Goal: Task Accomplishment & Management: Complete application form

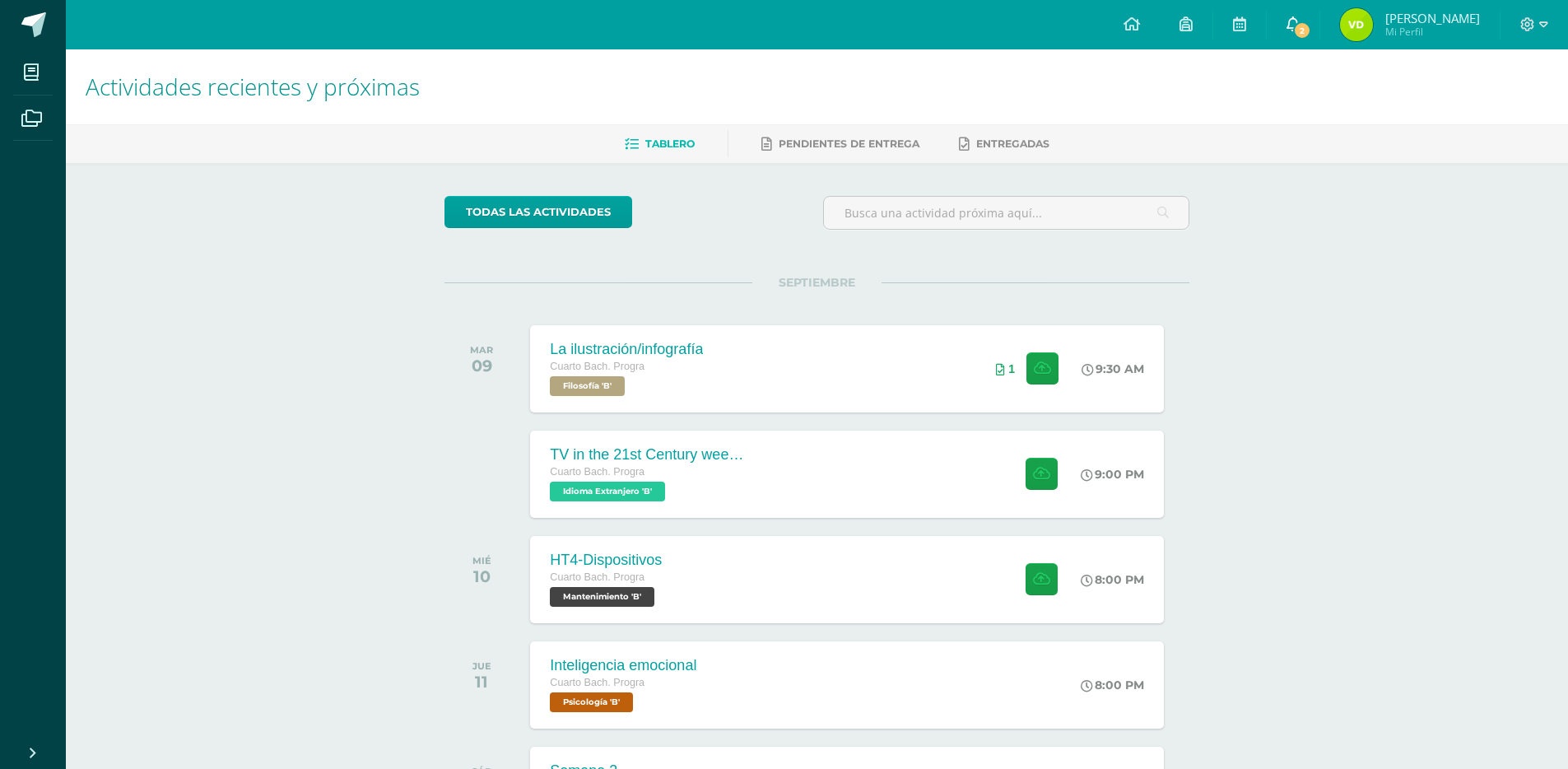
click at [1319, 16] on link "2" at bounding box center [1294, 24] width 53 height 50
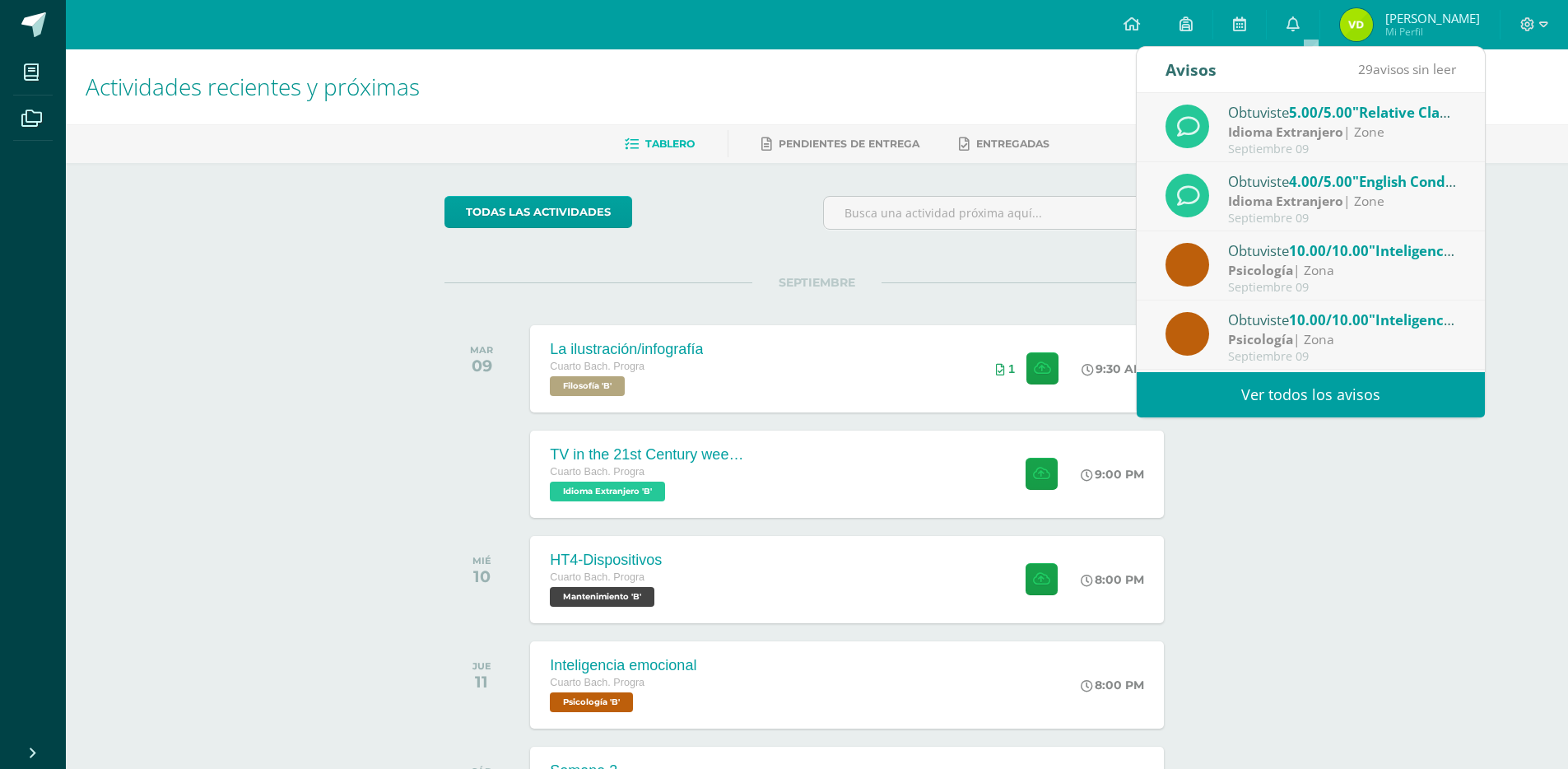
click at [1343, 206] on div "Idioma Extranjero | Zone" at bounding box center [1342, 201] width 229 height 19
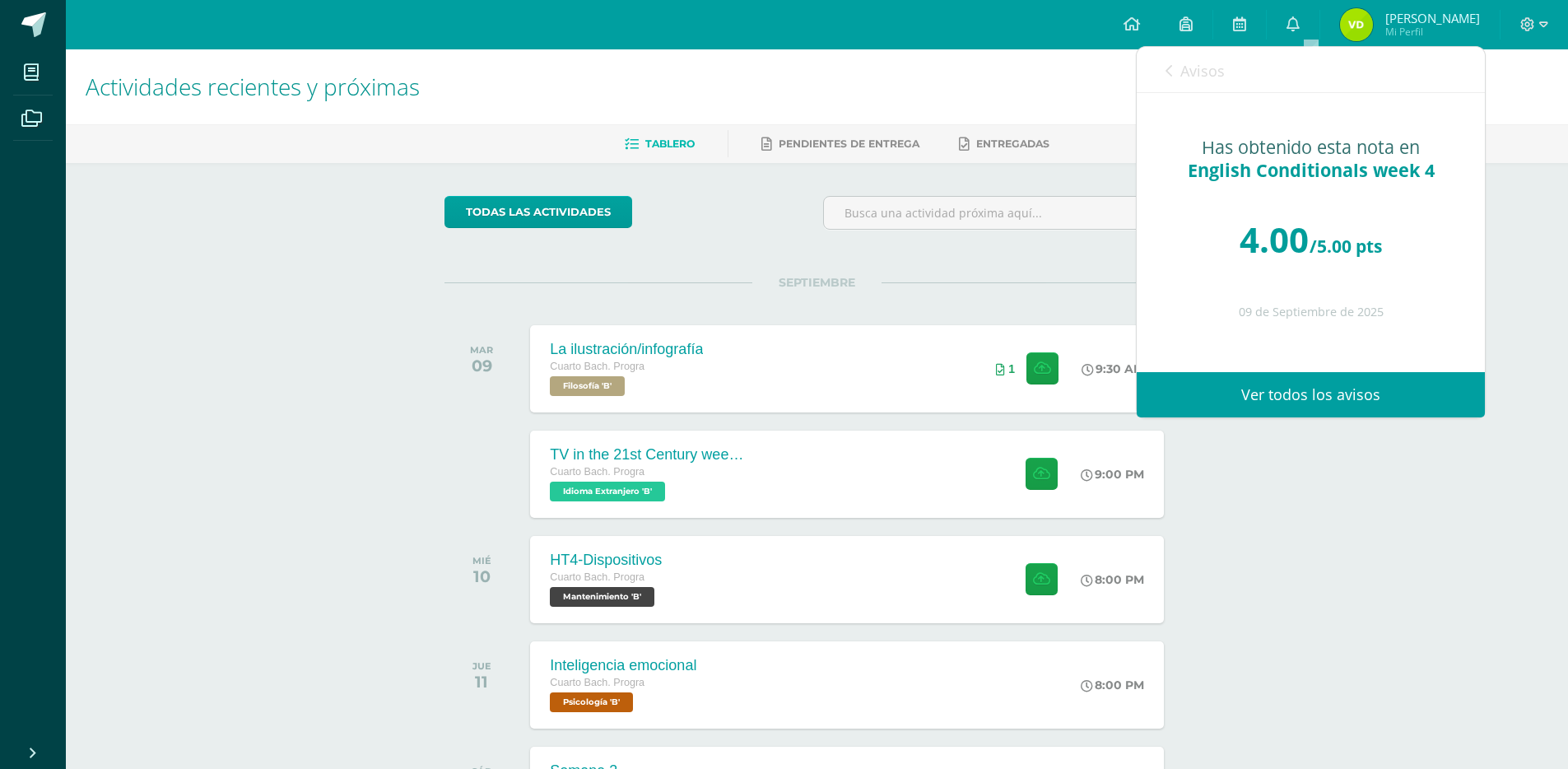
click at [1313, 553] on div "Actividades recientes y próximas Tablero Pendientes de entrega Entregadas todas…" at bounding box center [817, 546] width 1502 height 994
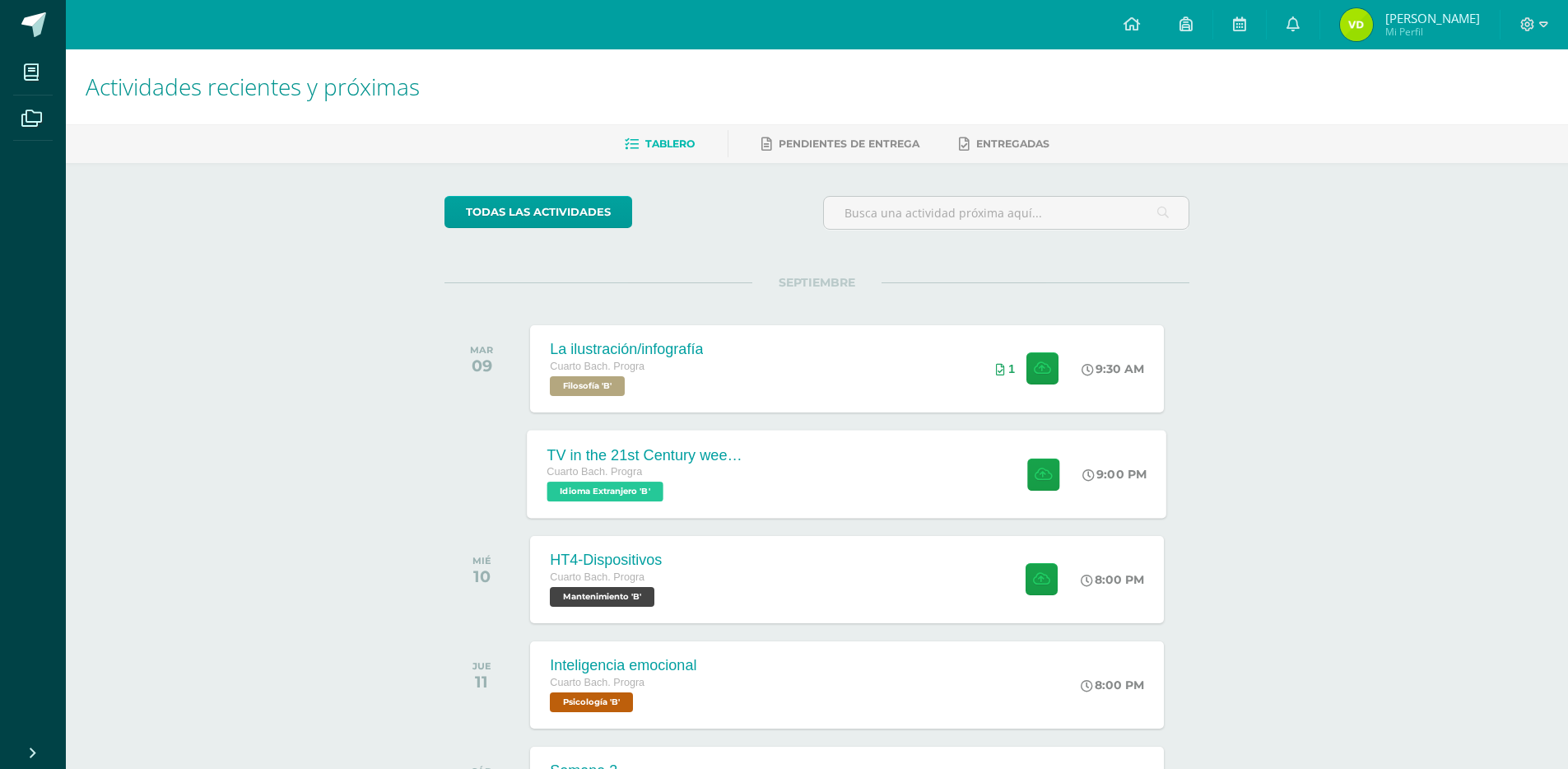
click at [879, 454] on div "TV in the 21st Century week 5 Cuarto Bach. Progra Idioma Extranjero 'B' 9:00 PM…" at bounding box center [848, 473] width 640 height 88
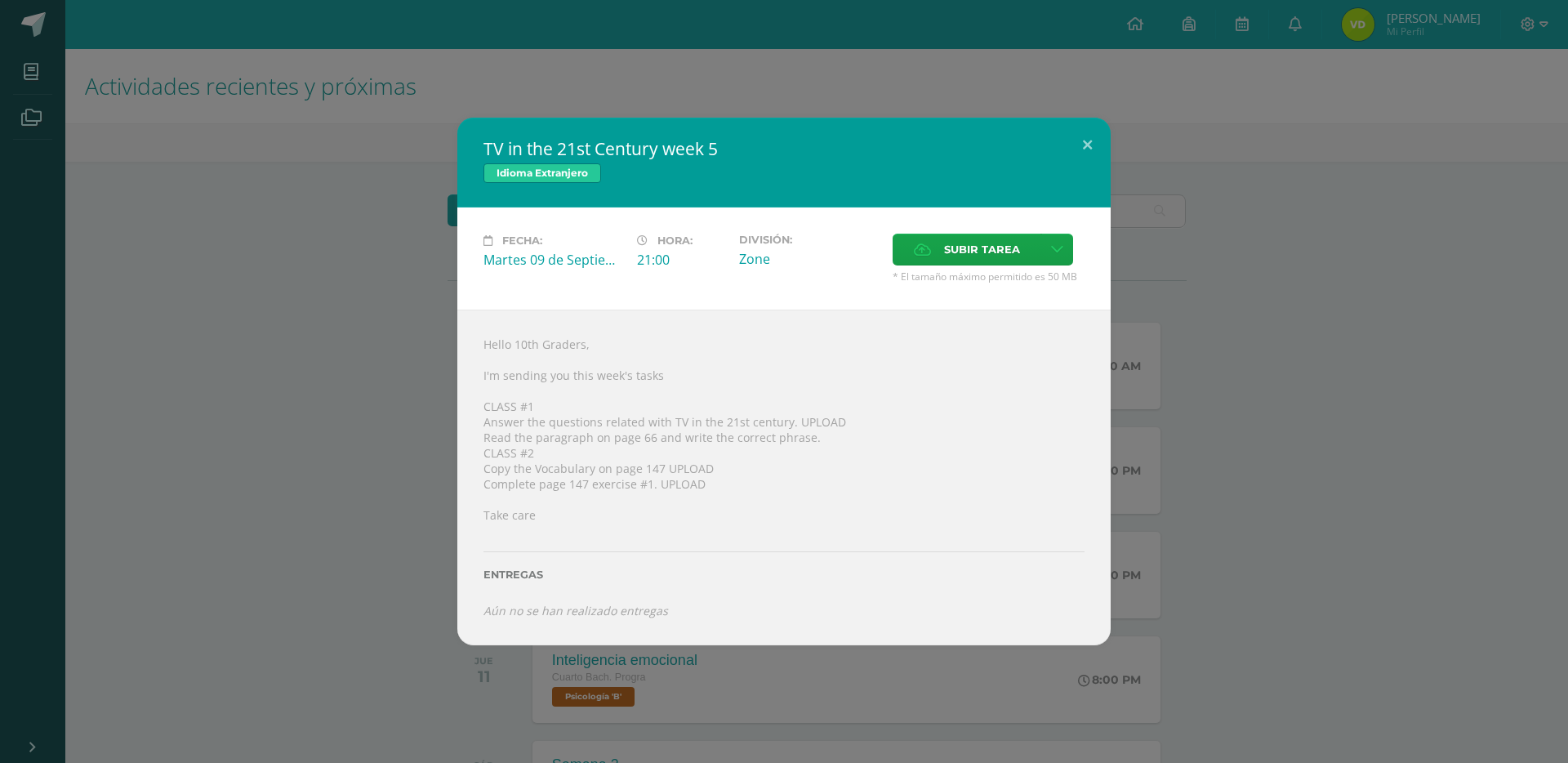
click at [1138, 138] on div "TV in the 21st Century week 5 Idioma Extranjero Fecha: Martes 09 de Septiembre …" at bounding box center [784, 381] width 1555 height 528
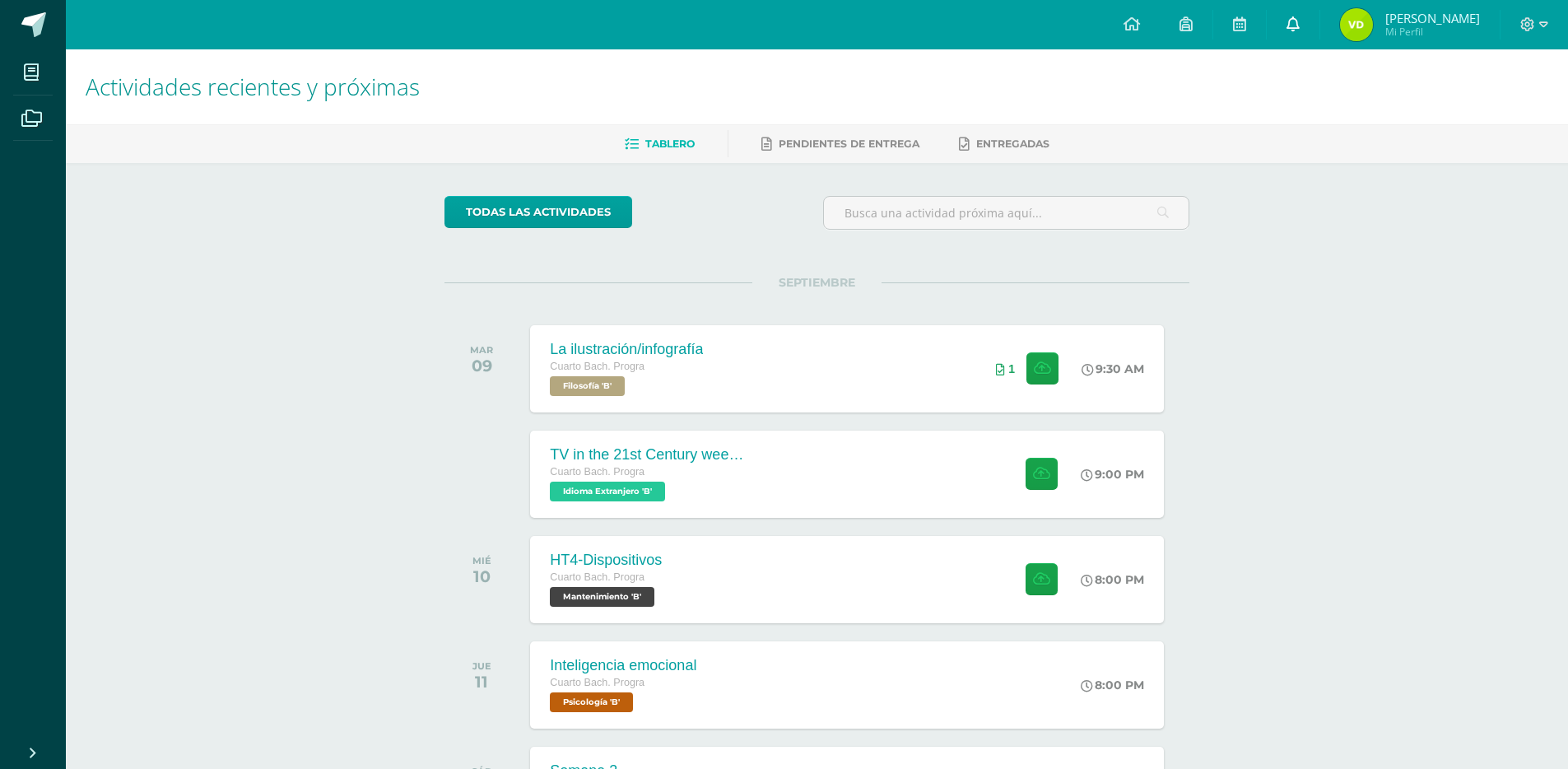
click at [1300, 29] on icon at bounding box center [1293, 24] width 14 height 14
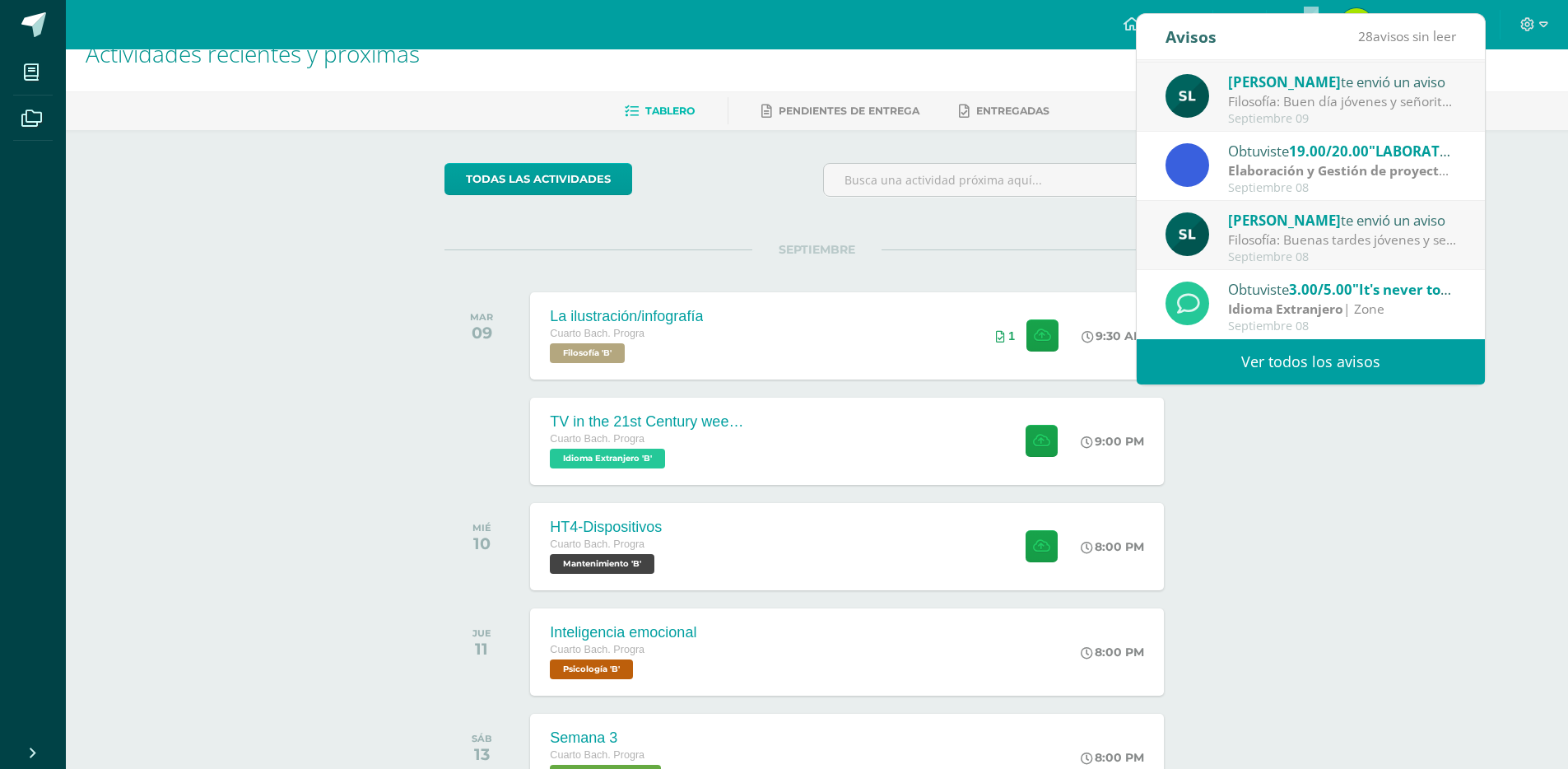
scroll to position [248, 0]
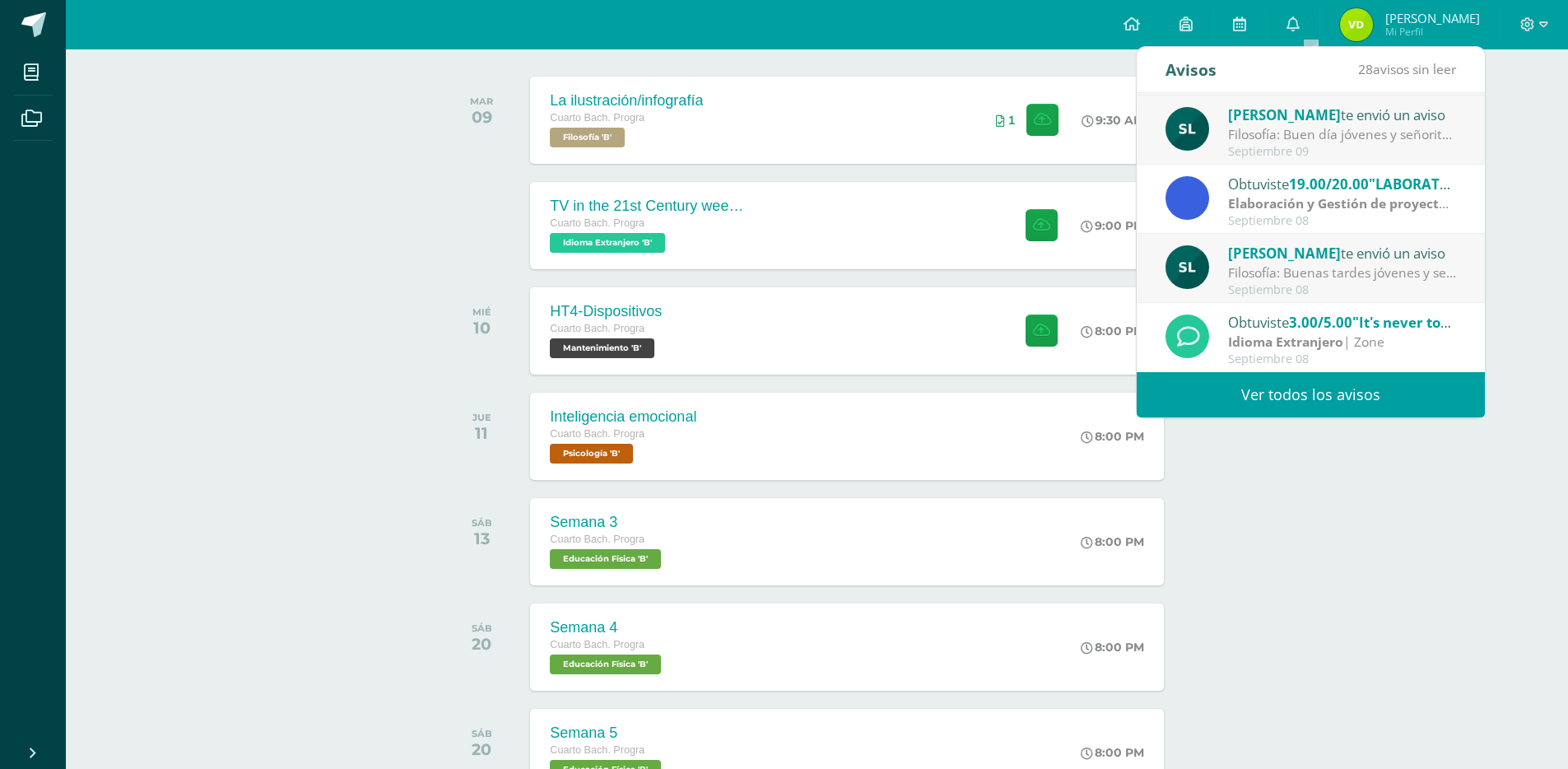
click at [1285, 384] on link "Ver todos los avisos" at bounding box center [1311, 395] width 348 height 45
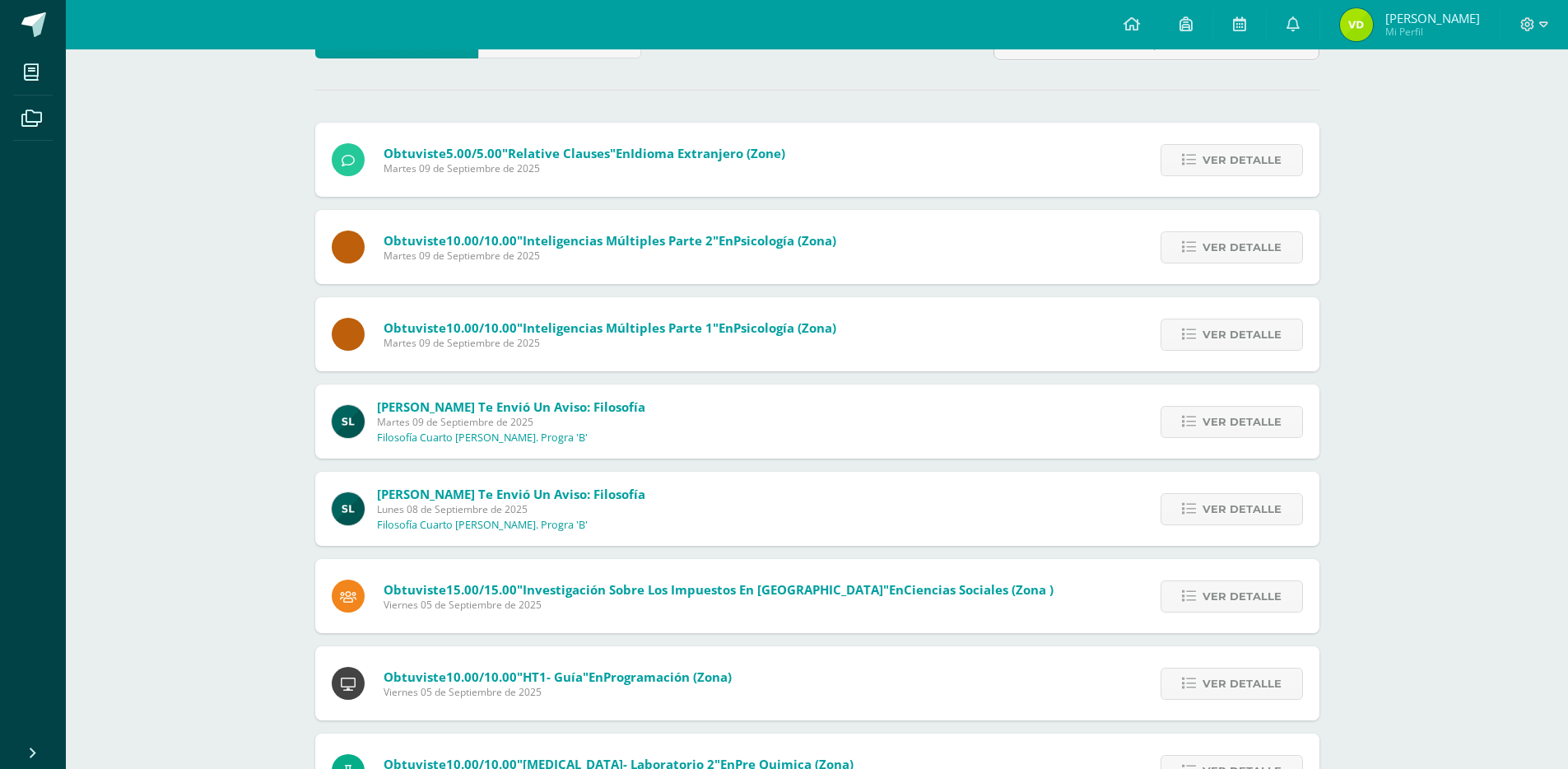
scroll to position [46, 0]
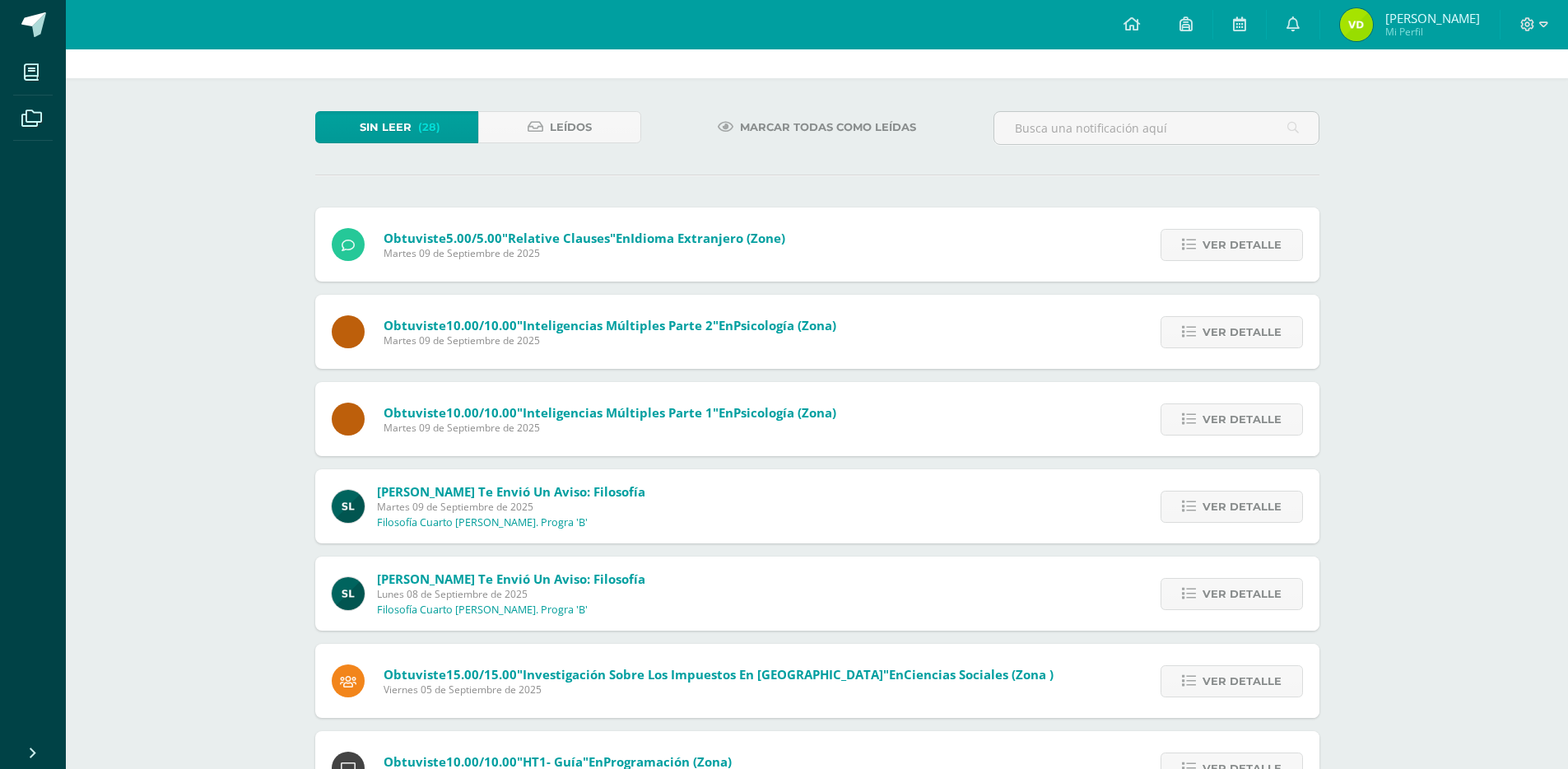
click at [748, 139] on span "Marcar todas como leídas" at bounding box center [828, 128] width 176 height 31
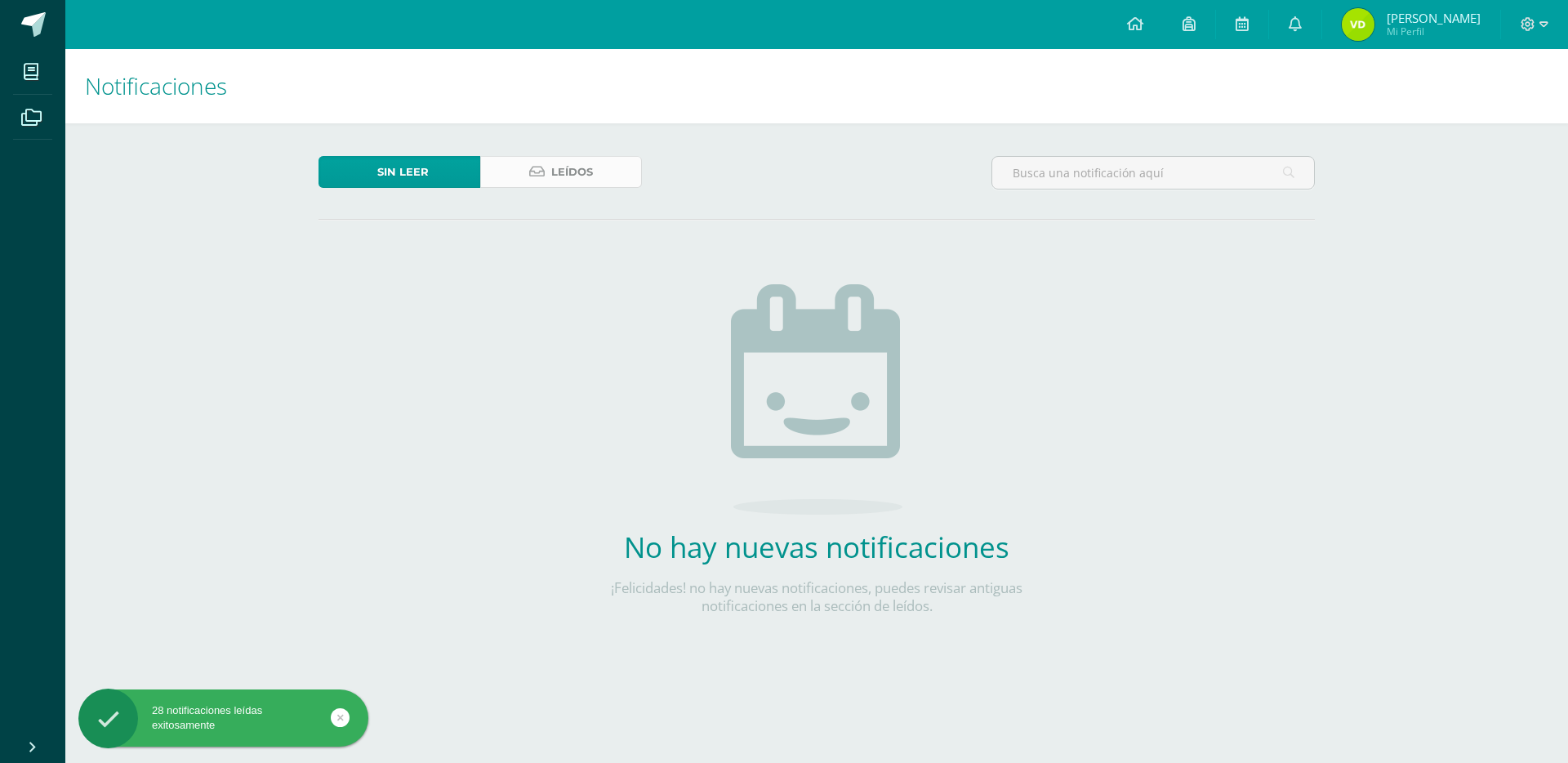
click at [553, 177] on span "Leídos" at bounding box center [571, 172] width 41 height 31
click at [577, 182] on span "Leídos" at bounding box center [571, 172] width 41 height 31
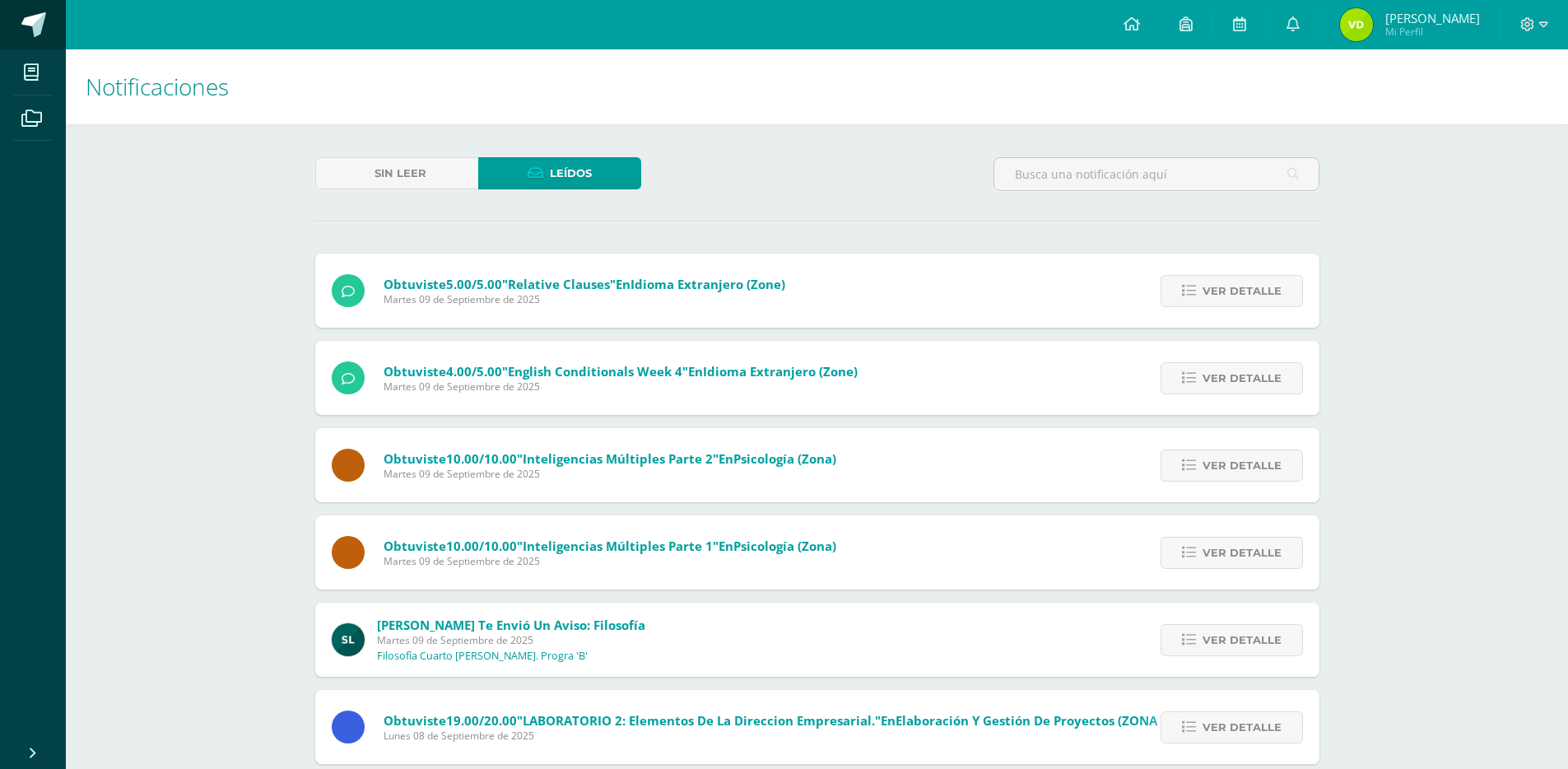
click at [20, 38] on link at bounding box center [33, 24] width 66 height 50
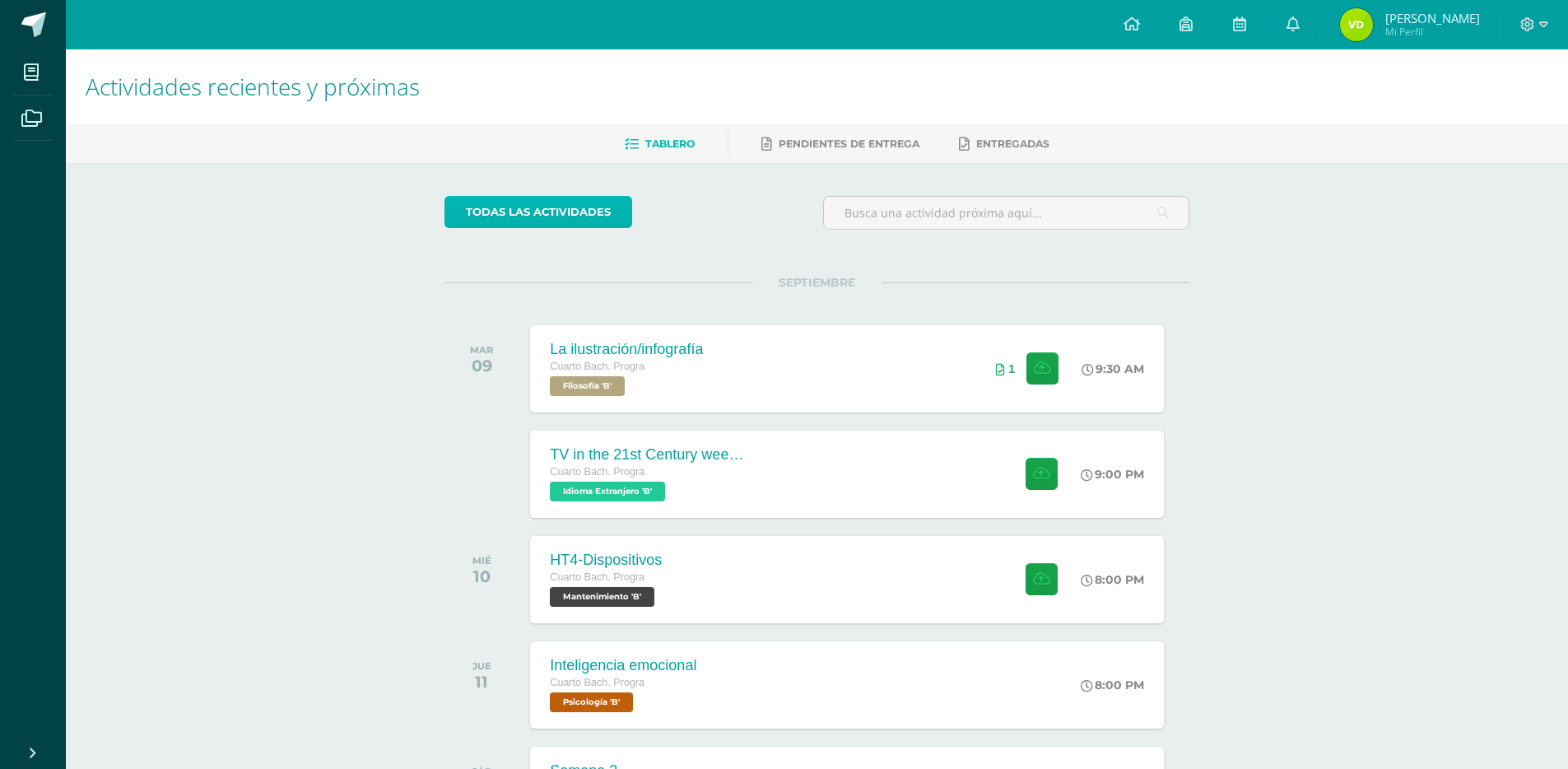
click at [562, 203] on link "todas las Actividades" at bounding box center [538, 211] width 188 height 32
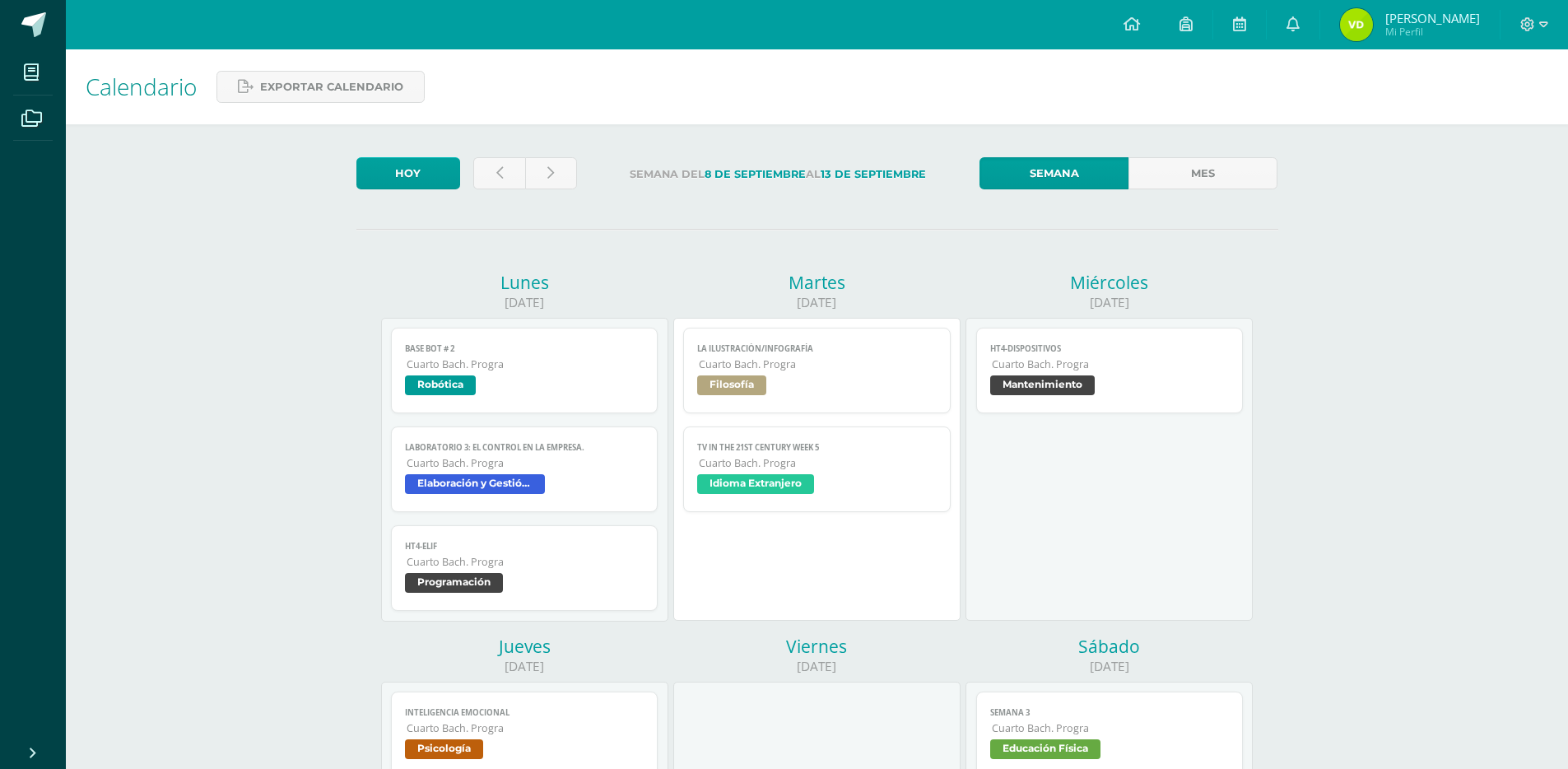
click at [516, 468] on span "Cuarto Bach. Progra" at bounding box center [525, 462] width 238 height 14
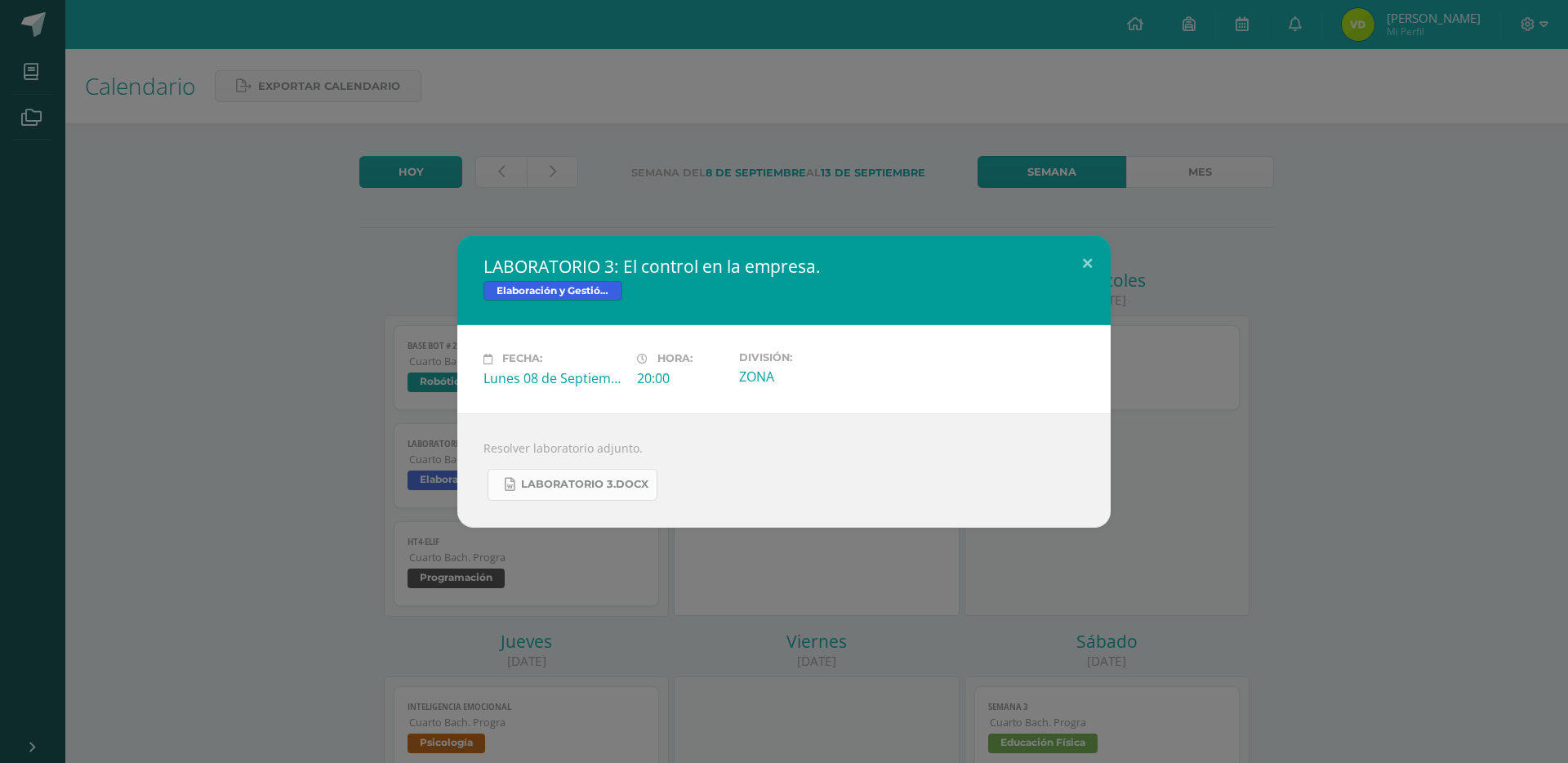
click at [592, 479] on span "LABORATORIO 3.docx" at bounding box center [585, 484] width 128 height 13
click at [337, 250] on div "LABORATORIO 3: El control en la empresa. Elaboración y Gestión de proyectos Fec…" at bounding box center [784, 381] width 1555 height 291
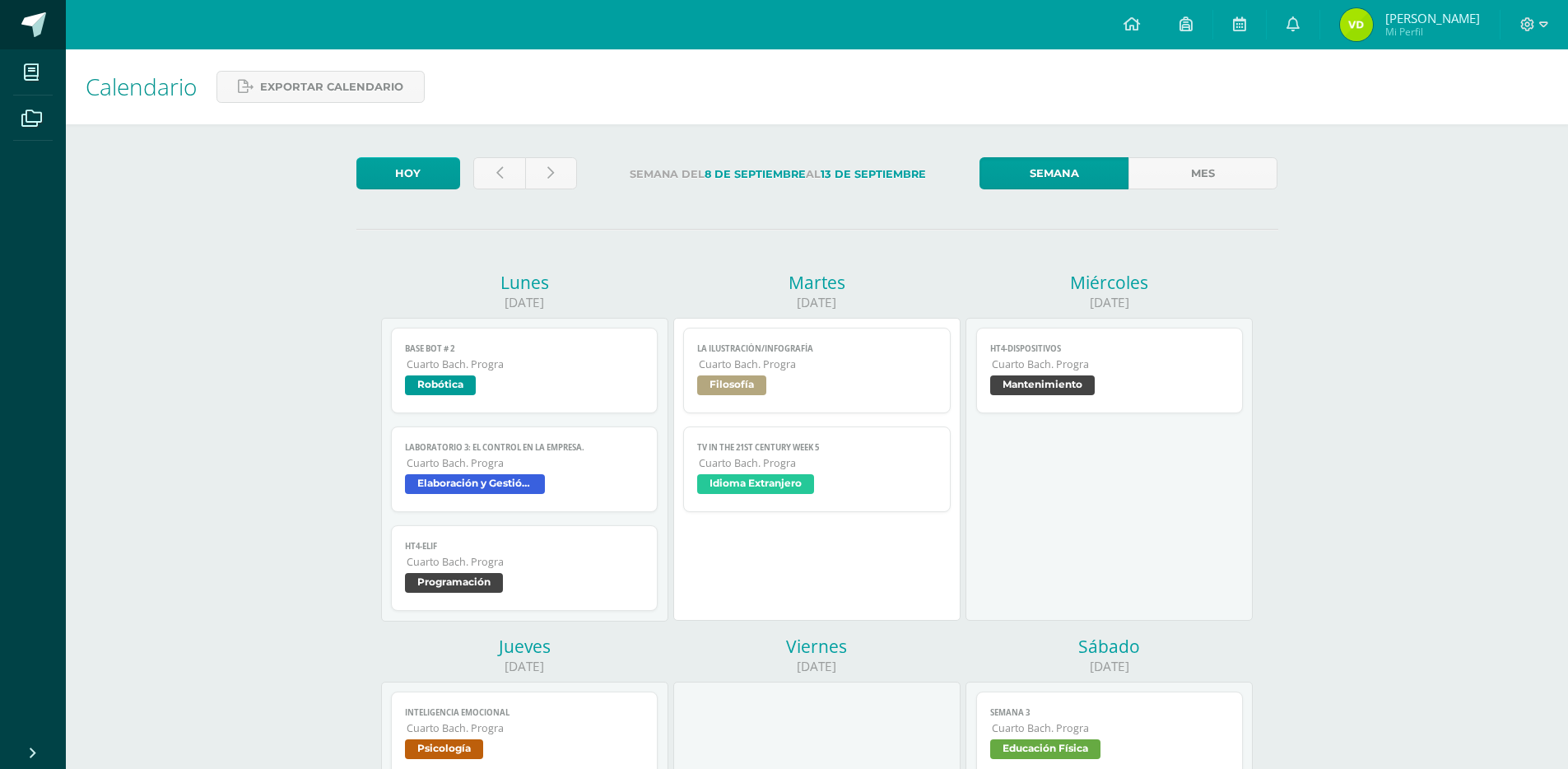
click at [59, 19] on span at bounding box center [90, 25] width 77 height 34
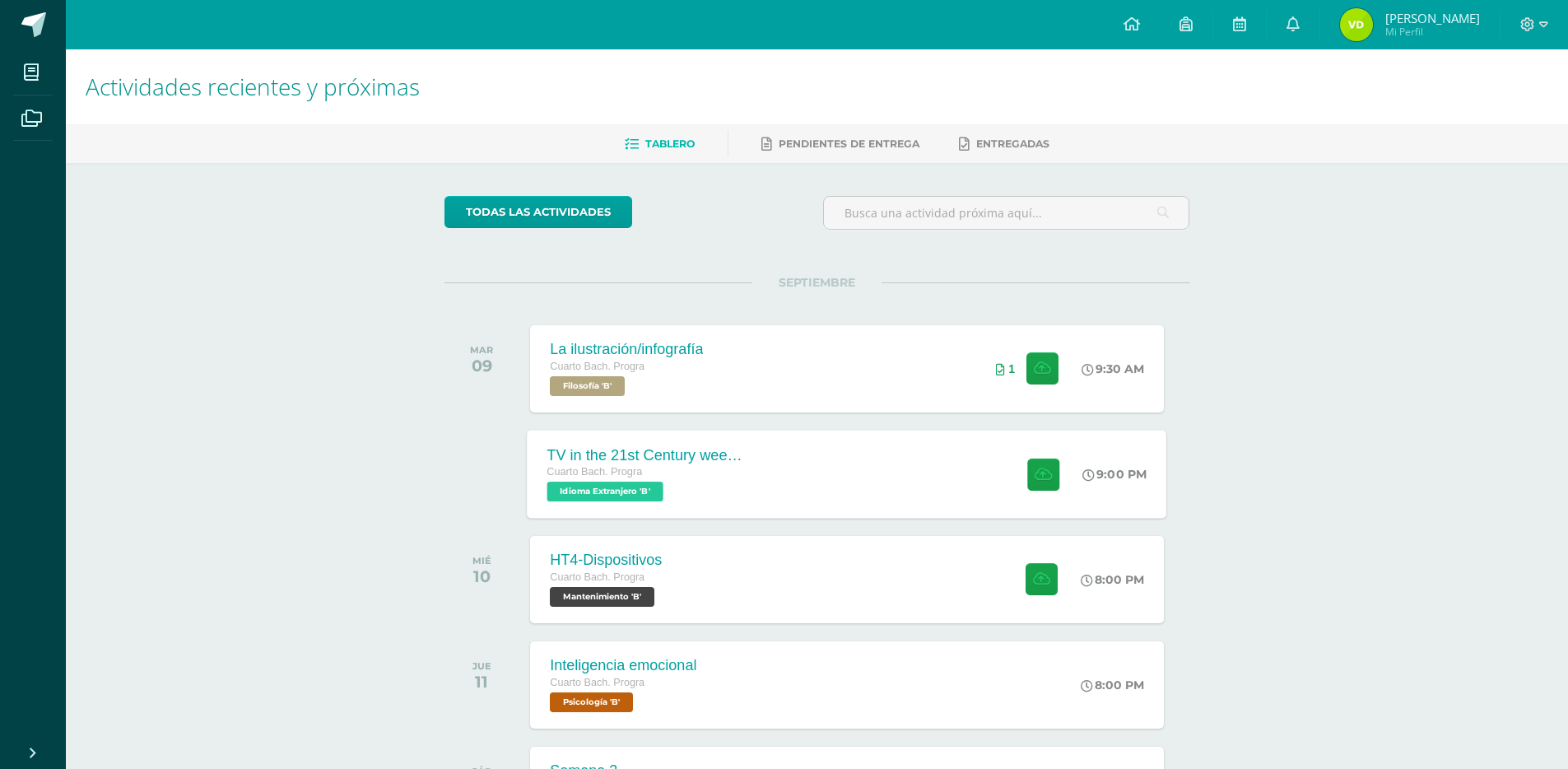
click at [807, 484] on div "TV in the 21st Century week 5 Cuarto Bach. Progra Idioma Extranjero 'B' 9:00 PM…" at bounding box center [848, 473] width 640 height 88
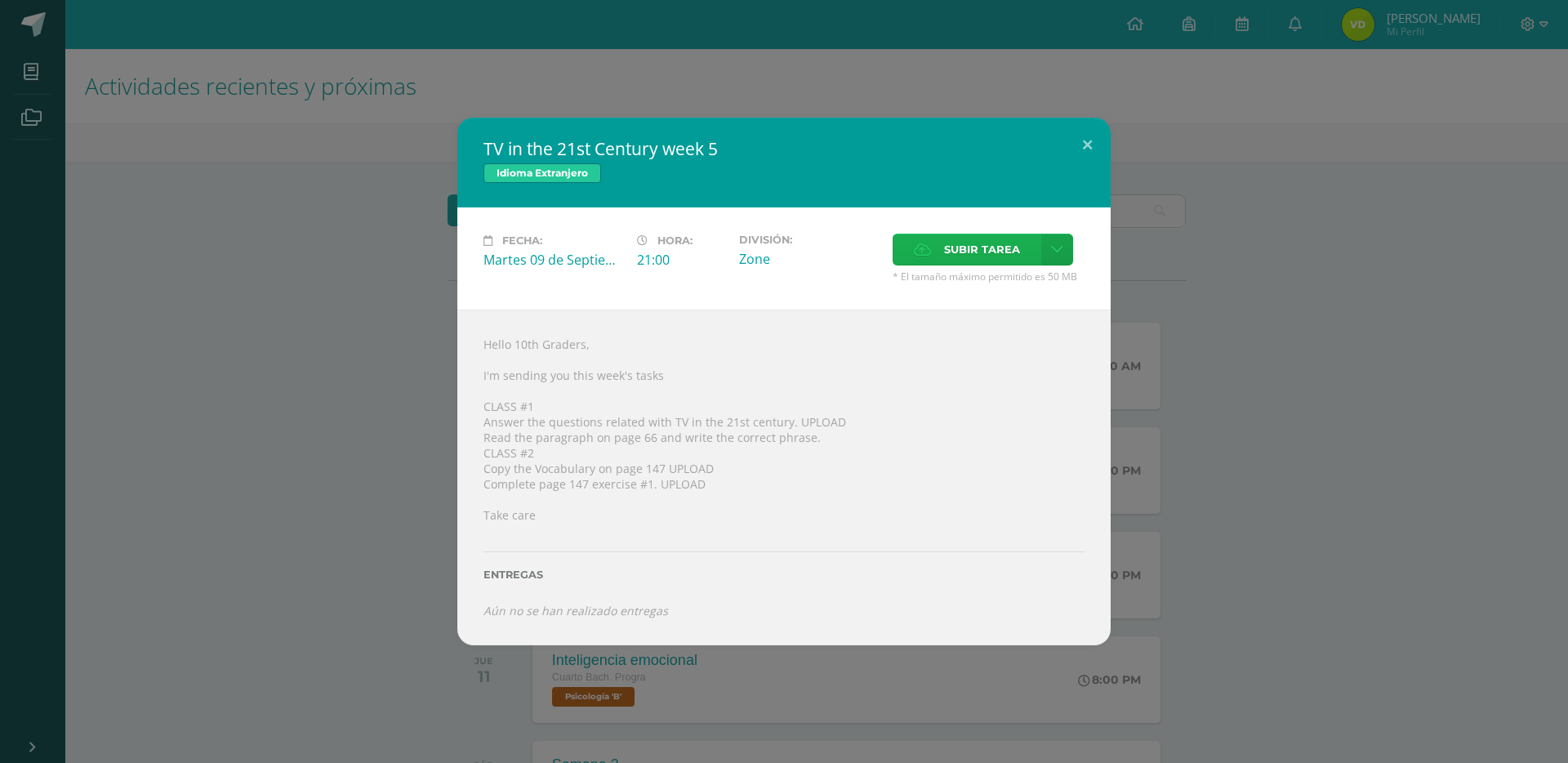
click at [981, 251] on span "Subir tarea" at bounding box center [982, 250] width 76 height 31
click at [0, 0] on input "Subir tarea" at bounding box center [0, 0] width 0 height 0
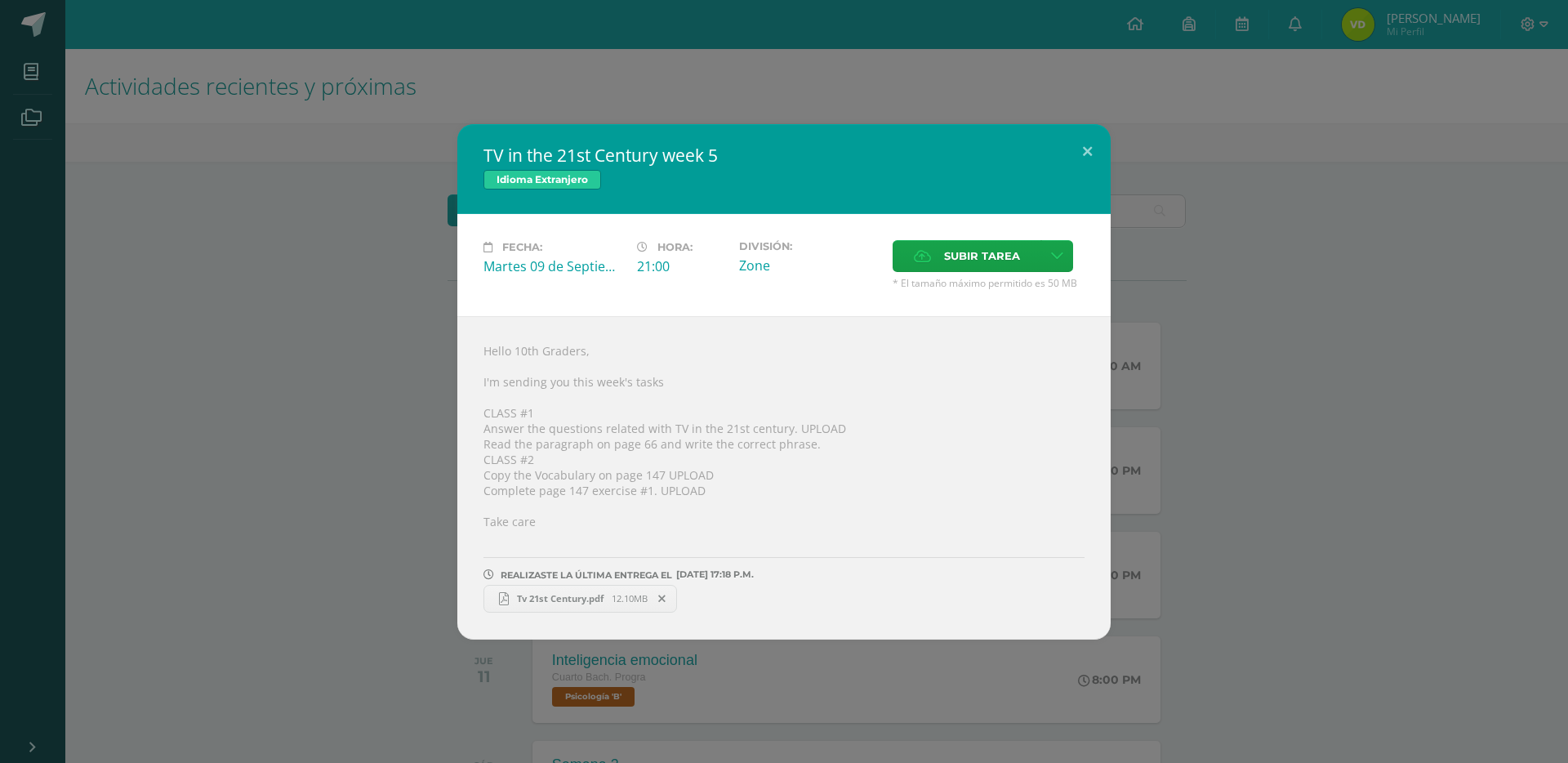
click at [238, 280] on div "TV in the 21st Century week 5 Idioma Extranjero Fecha: Martes 09 de Septiembre …" at bounding box center [784, 381] width 1555 height 515
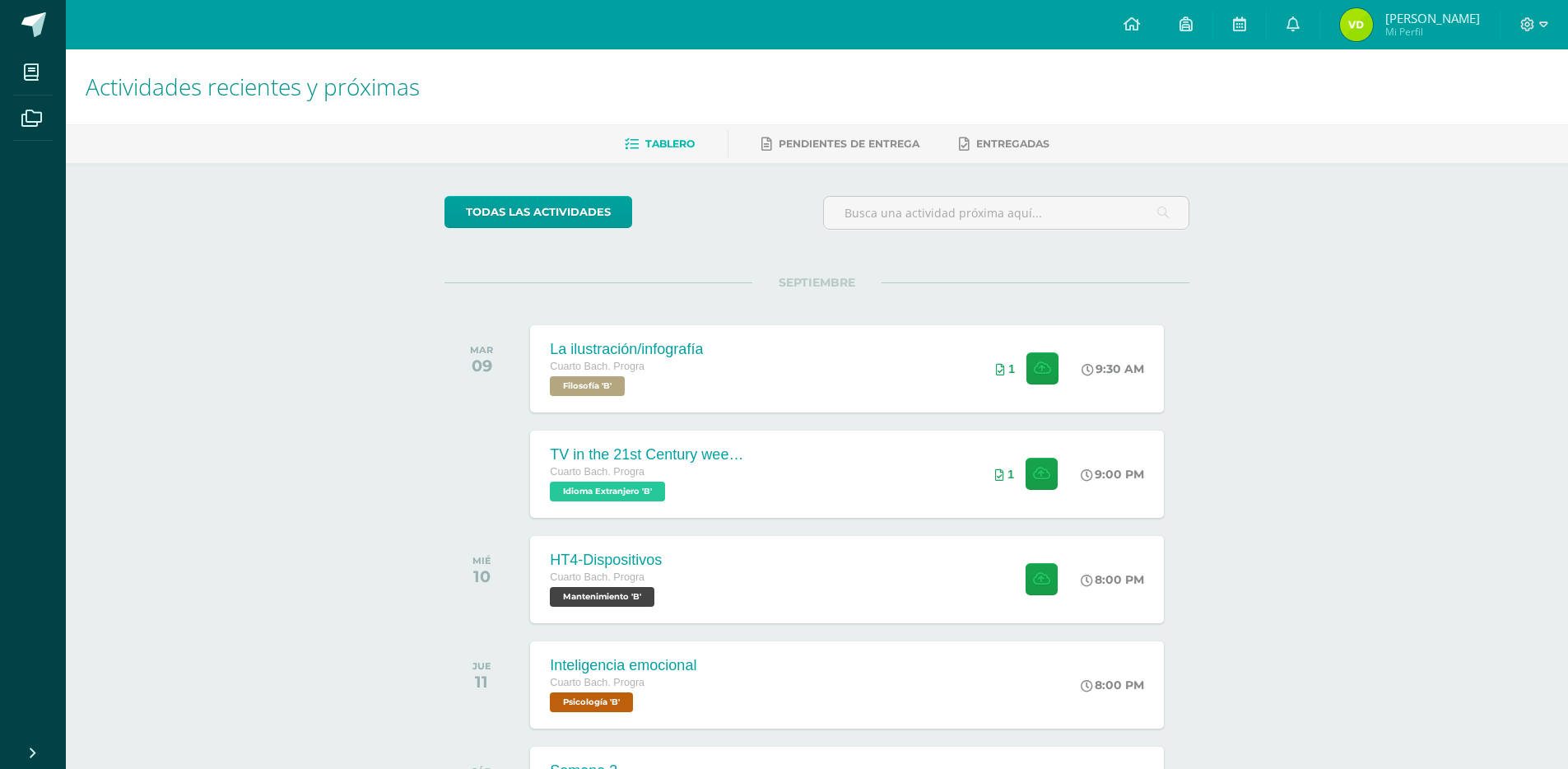
click at [255, 341] on div "Actividades recientes y próximas Tablero Pendientes de entrega Entregadas todas…" at bounding box center [817, 546] width 1502 height 994
click at [788, 574] on div "HT4-Dispositivos Cuarto Bach. Progra Mantenimiento 'B' 8:00 PM HT4-Dispositivos…" at bounding box center [848, 579] width 640 height 88
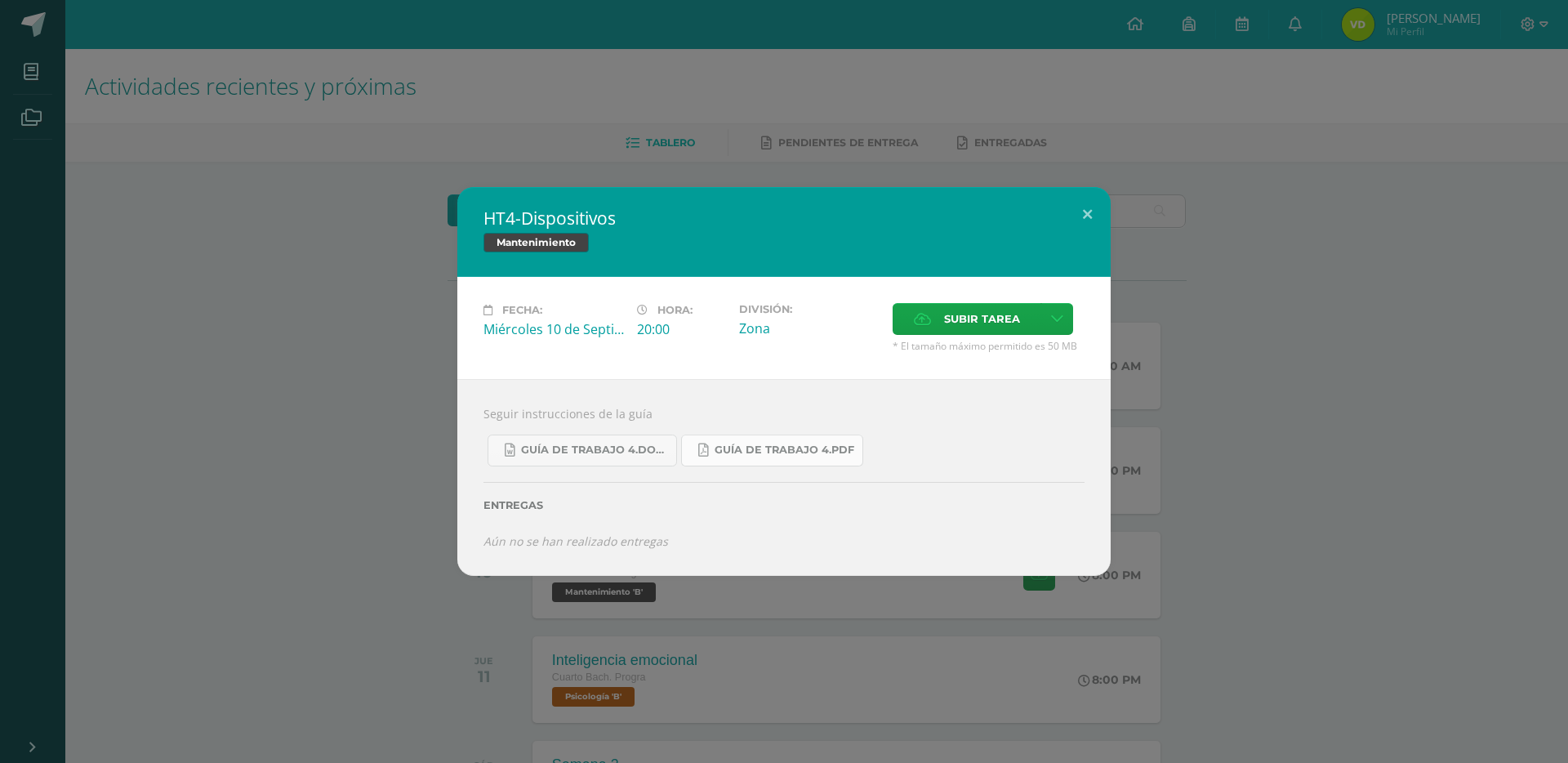
click at [783, 453] on span "Guía de trabajo 4.pdf" at bounding box center [784, 449] width 139 height 13
click at [1085, 106] on div "HT4-Dispositivos Mantenimiento Fecha: Miércoles 10 de Septiembre Hora: 20:00 Di…" at bounding box center [784, 381] width 1568 height 763
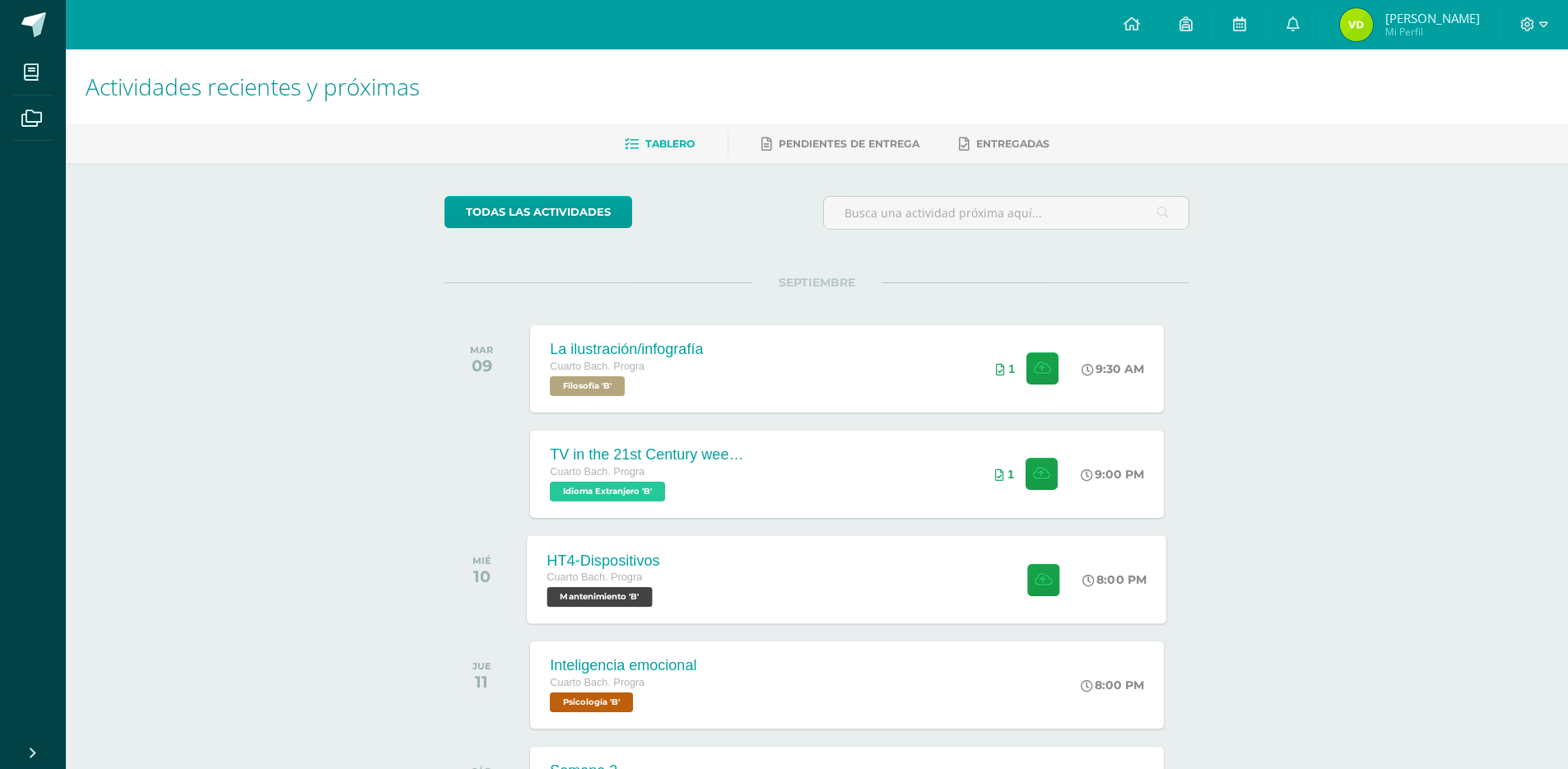
click at [755, 566] on div "HT4-Dispositivos Cuarto Bach. Progra Mantenimiento 'B' 8:00 PM HT4-Dispositivos…" at bounding box center [848, 579] width 640 height 88
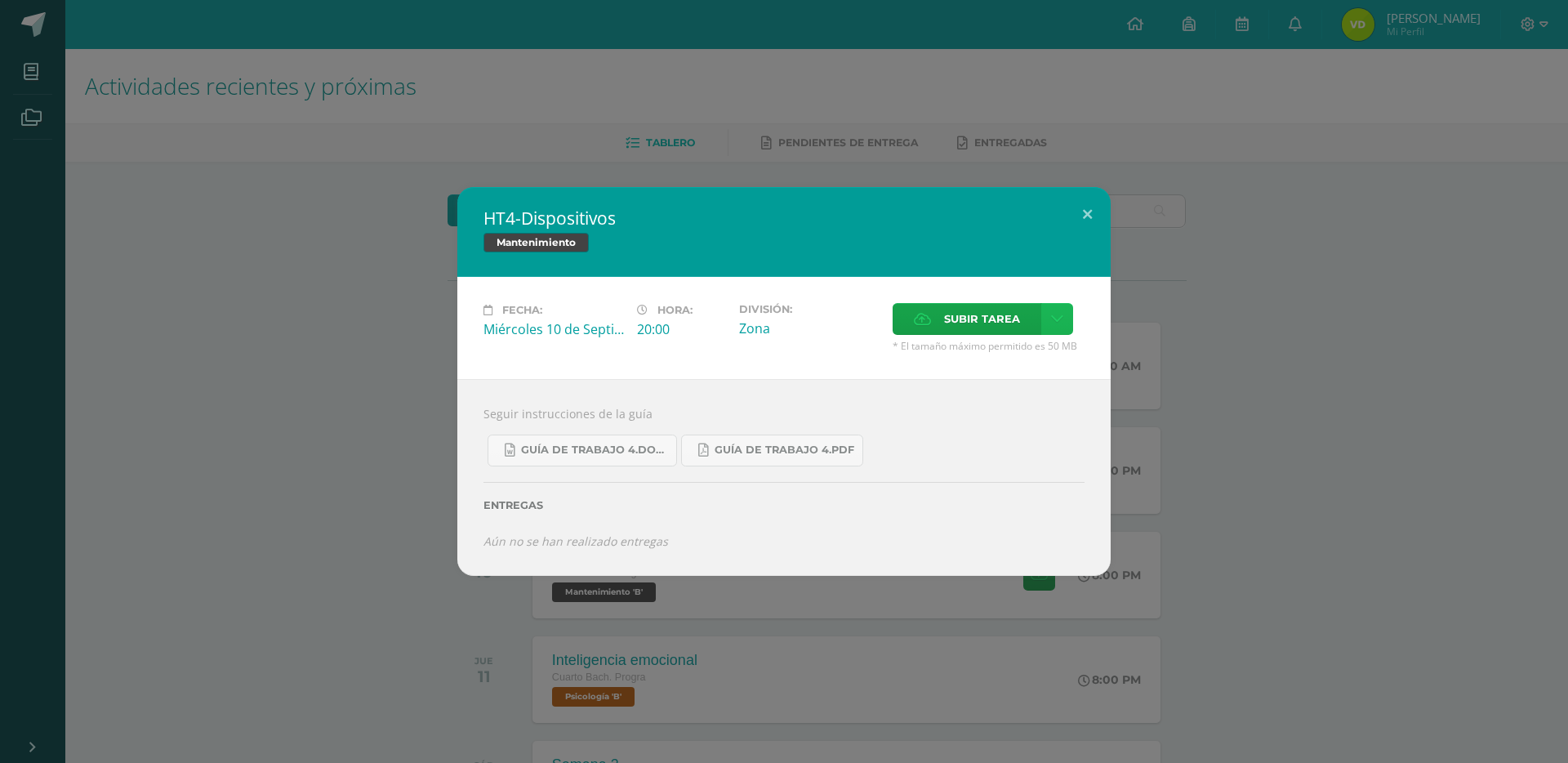
click at [1056, 321] on icon at bounding box center [1058, 318] width 13 height 13
click at [1027, 359] on link "Subir enlace" at bounding box center [999, 354] width 164 height 25
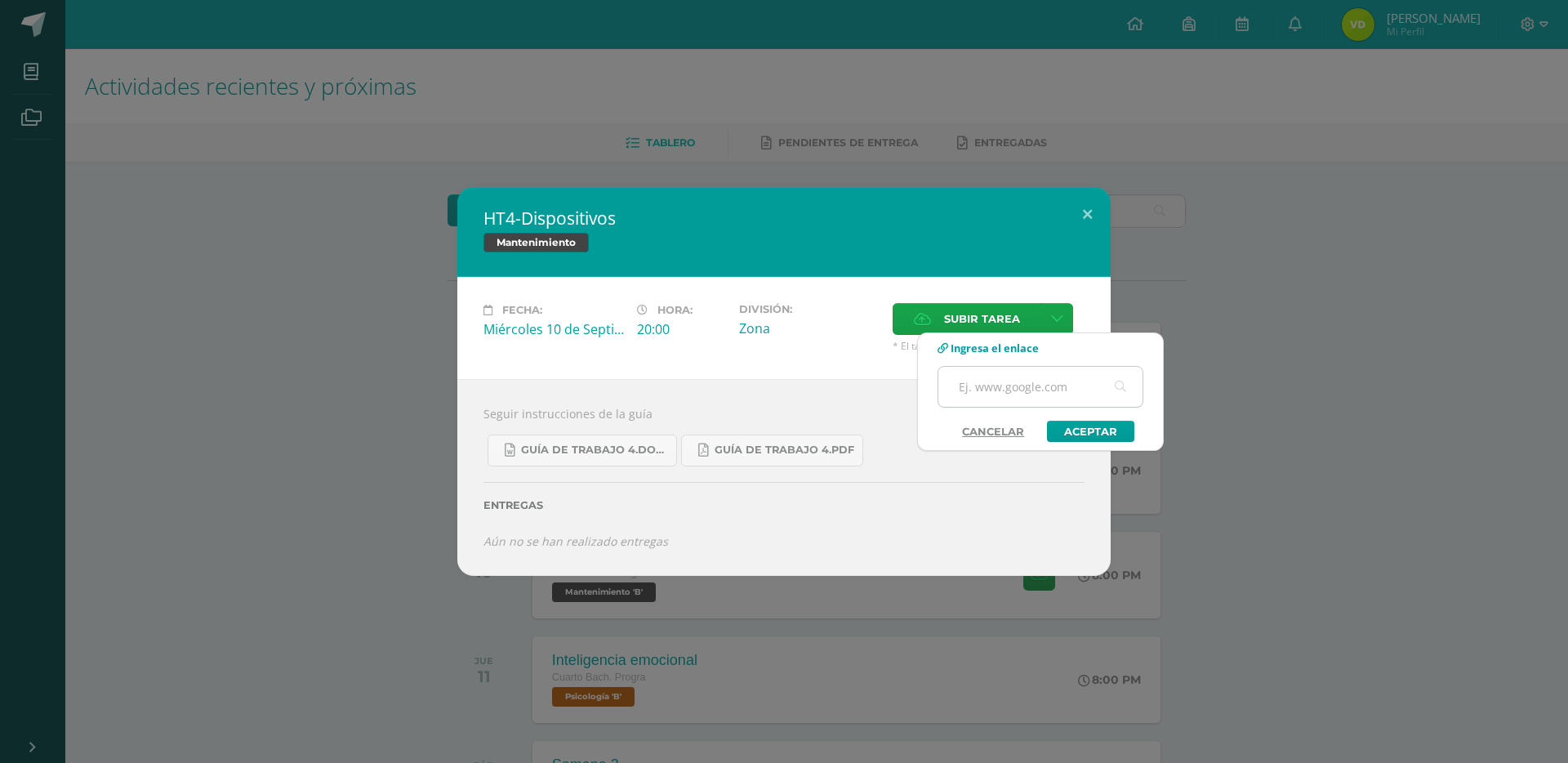
click at [986, 390] on input "text" at bounding box center [1040, 386] width 204 height 40
paste input "https://docs.google.com/document/d/1U-gn0Bty_XWUn8wbbDX60roE3Qx7DsCNnx5nNLatEMc…"
type input "https://docs.google.com/document/d/1U-gn0Bty_XWUn8wbbDX60roE3Qx7DsCNnx5nNLatEMc…"
click at [1072, 427] on link "Aceptar" at bounding box center [1090, 431] width 87 height 22
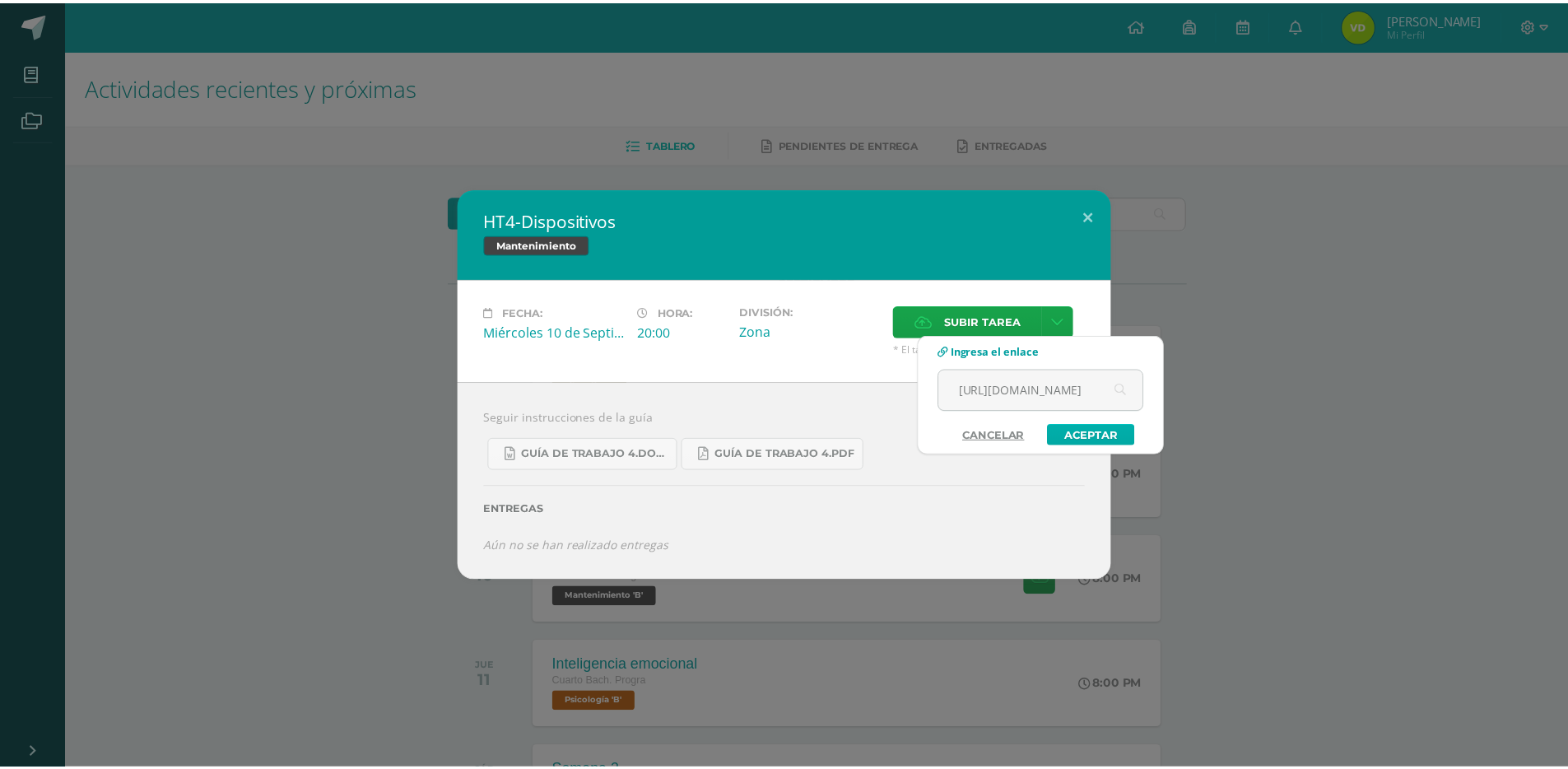
scroll to position [0, 0]
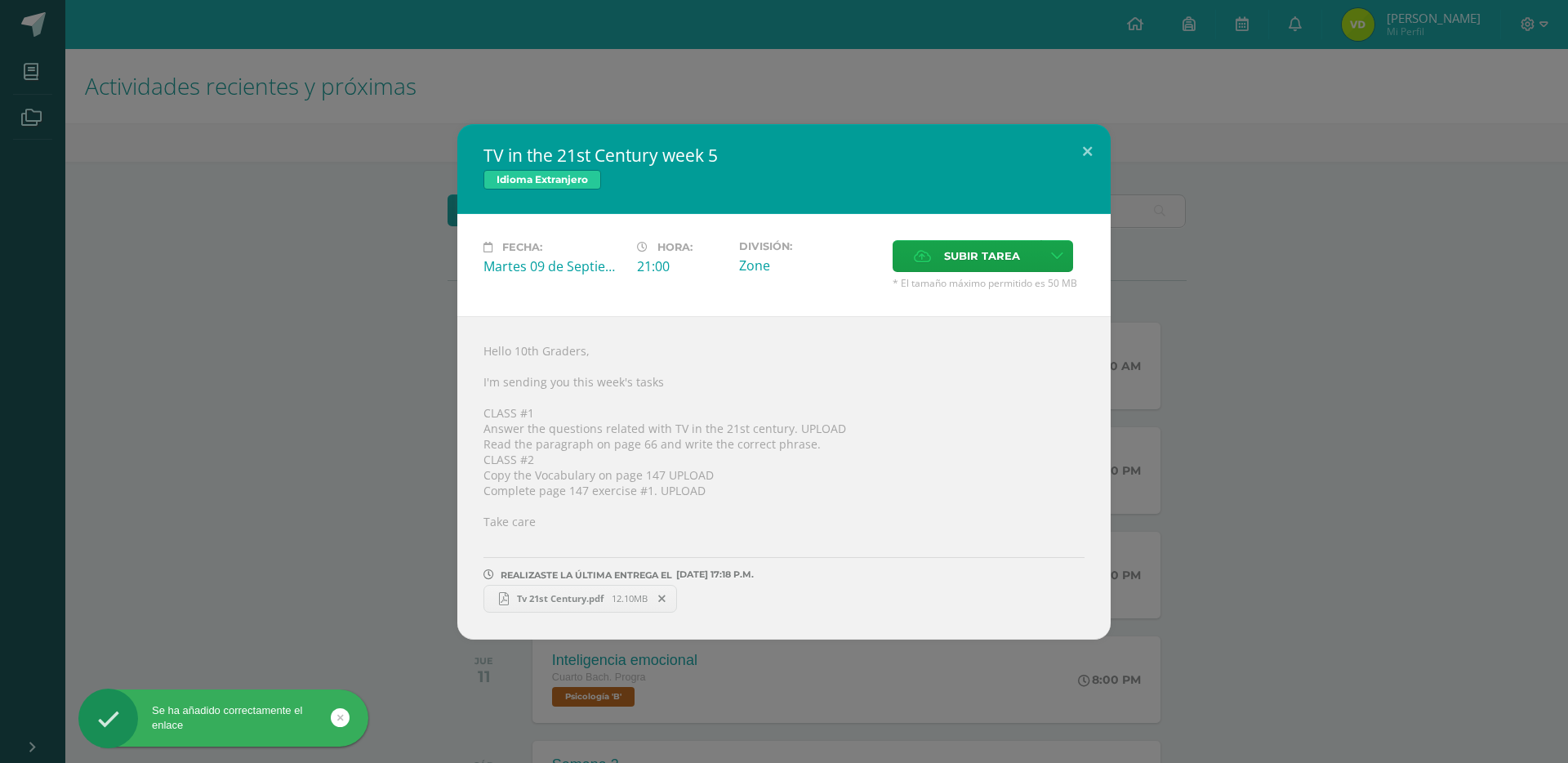
click at [1243, 446] on div "TV in the 21st Century week 5 Idioma Extranjero Fecha: Martes 09 de Septiembre …" at bounding box center [784, 381] width 1555 height 515
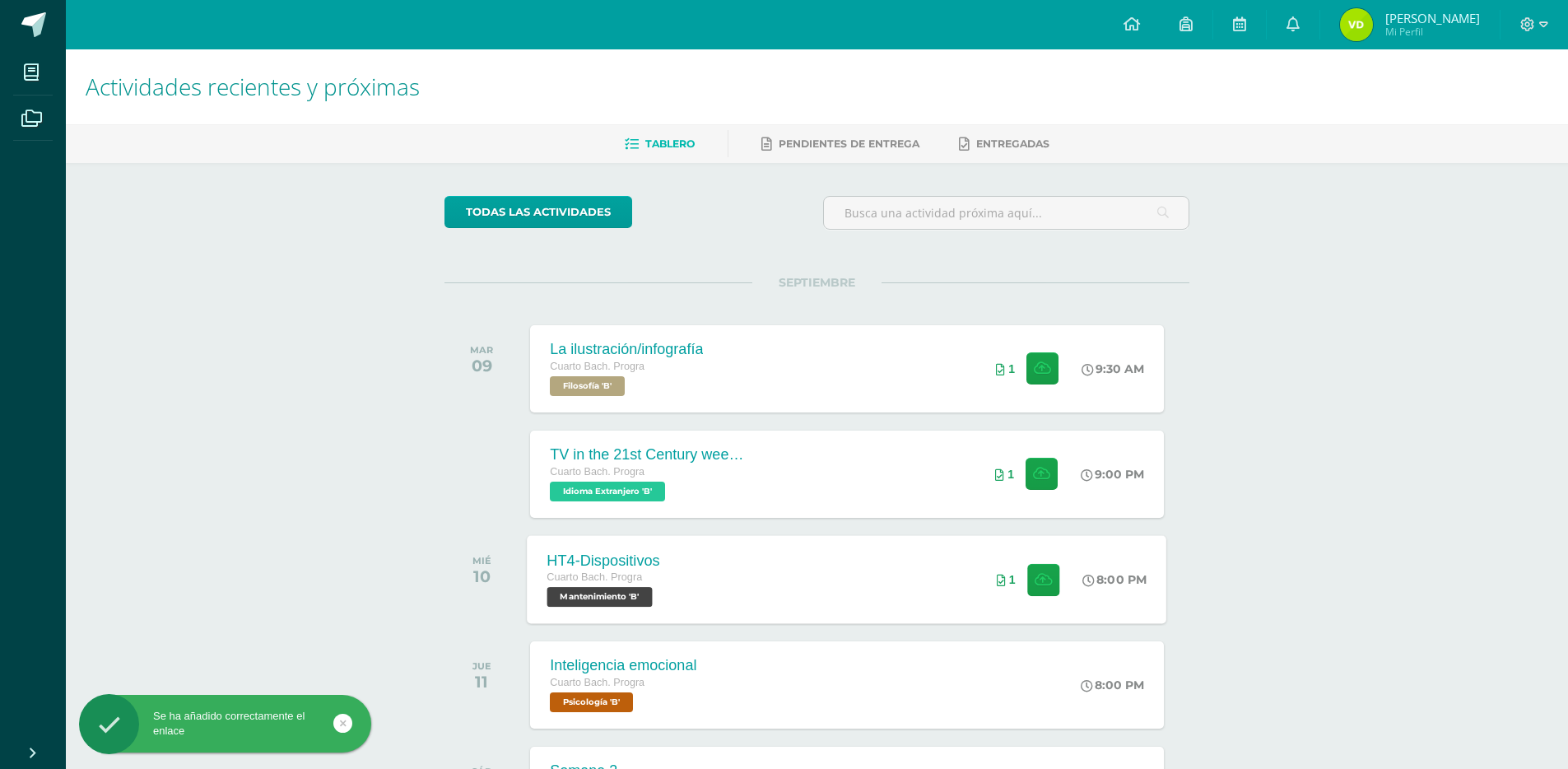
click at [887, 567] on div "HT4-Dispositivos Cuarto Bach. Progra Mantenimiento 'B' 8:00 PM 1 HT4-Dispositiv…" at bounding box center [848, 579] width 640 height 88
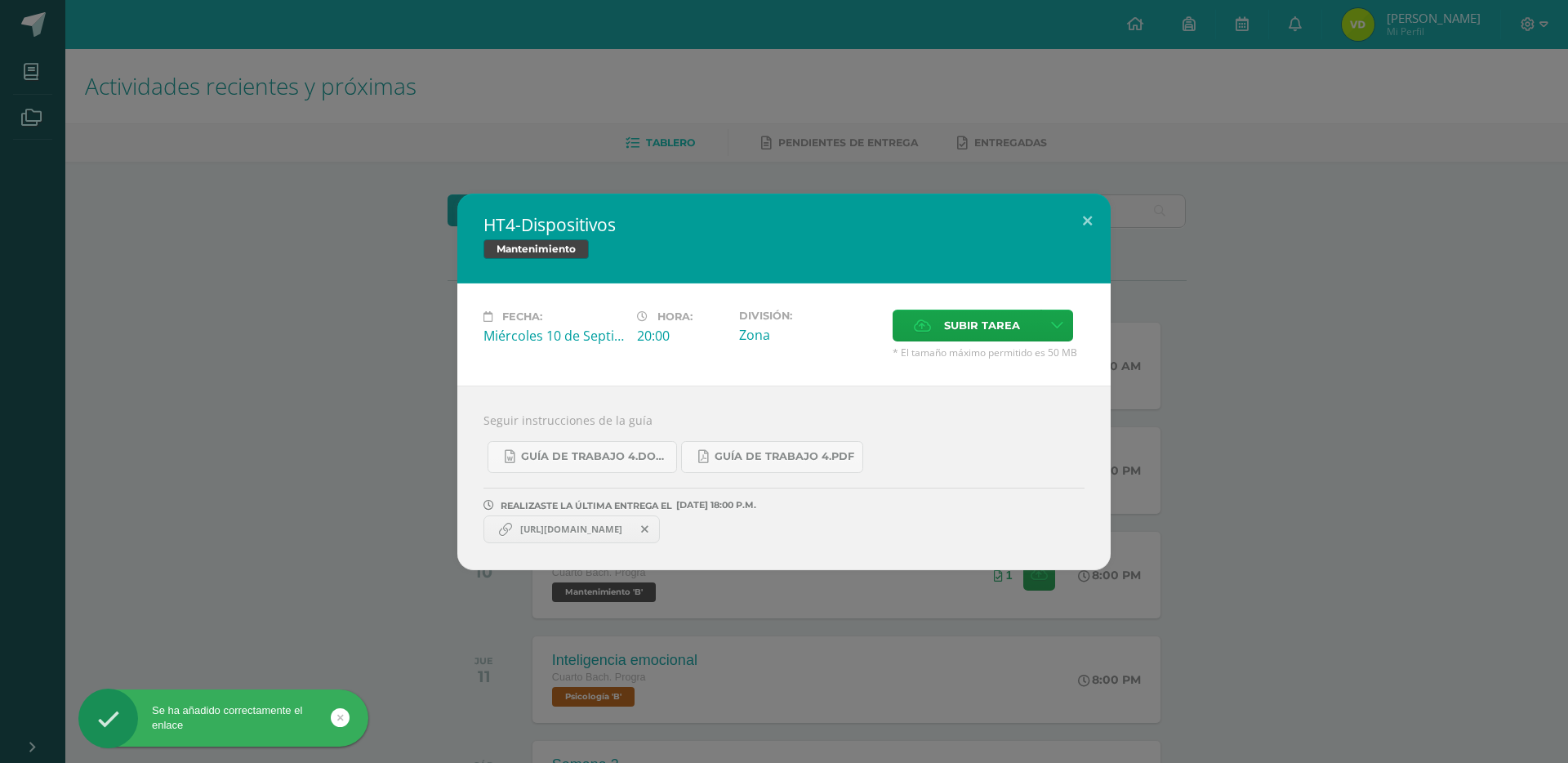
click at [1286, 436] on div "HT4-Dispositivos Mantenimiento Fecha: Miércoles 10 de Septiembre Hora: 20:00 Di…" at bounding box center [784, 381] width 1555 height 377
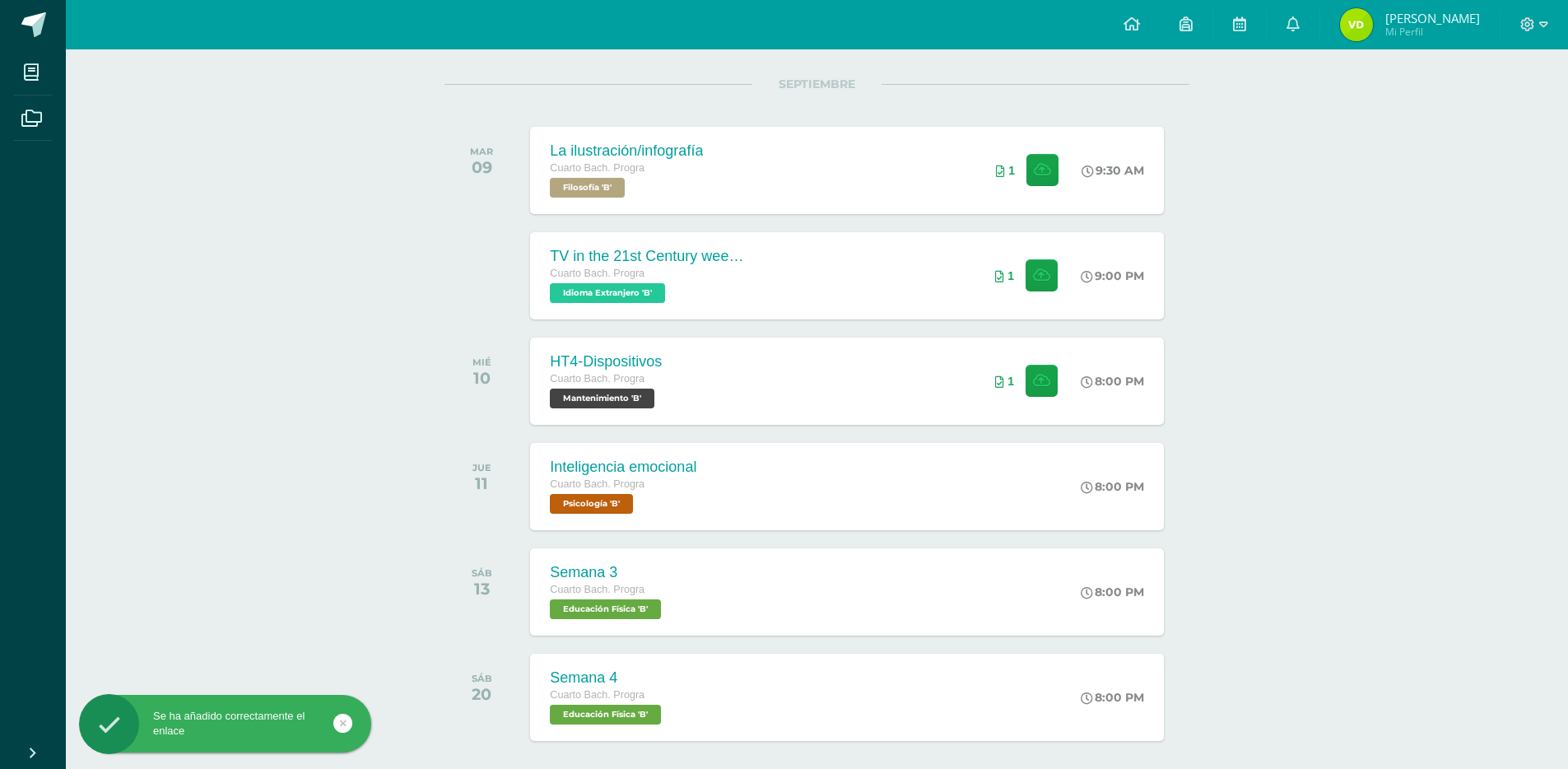
scroll to position [274, 0]
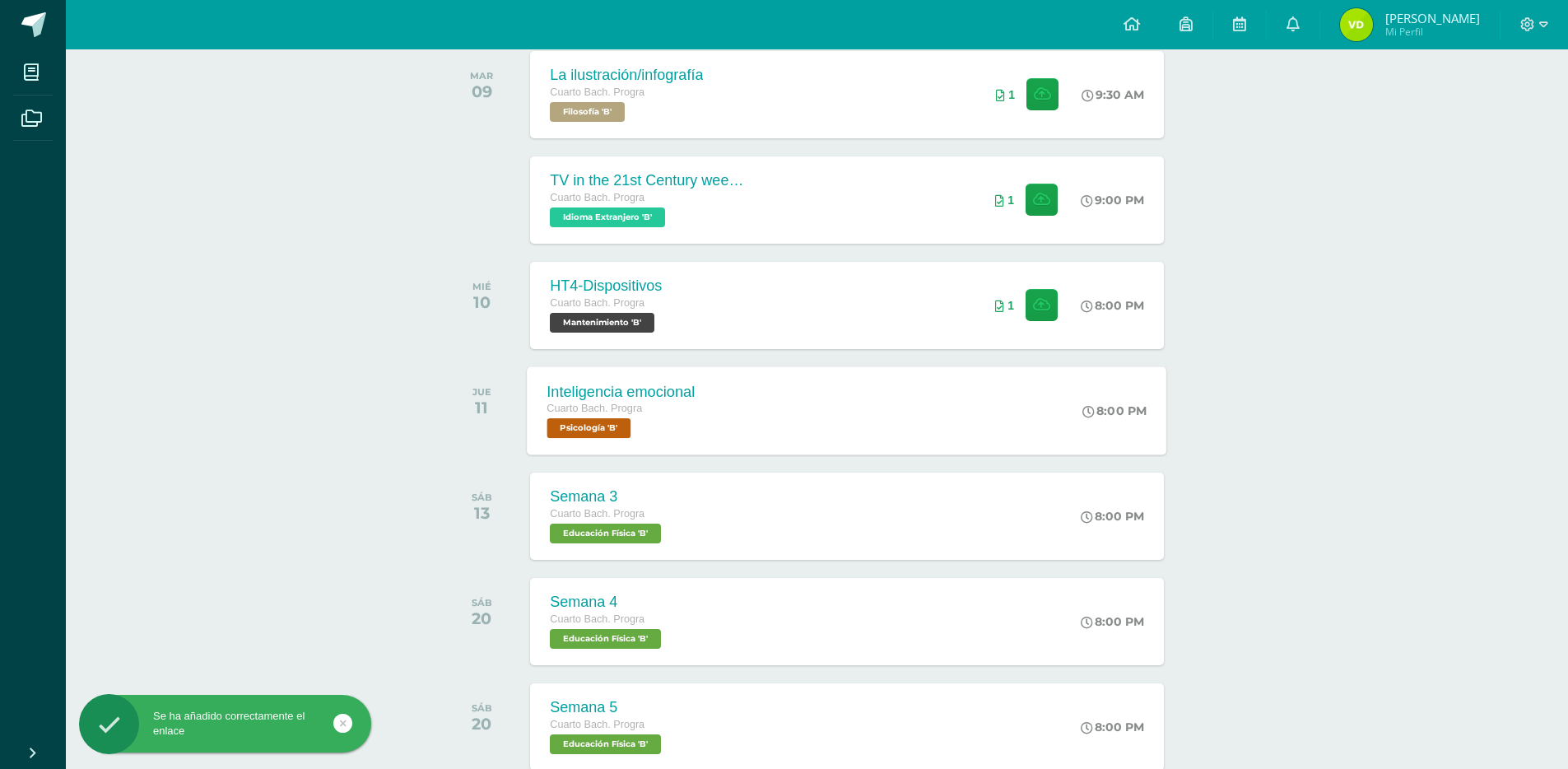
click at [822, 395] on div "Inteligencia emocional Cuarto Bach. Progra Psicología 'B' 8:00 PM Inteligencia …" at bounding box center [848, 409] width 640 height 88
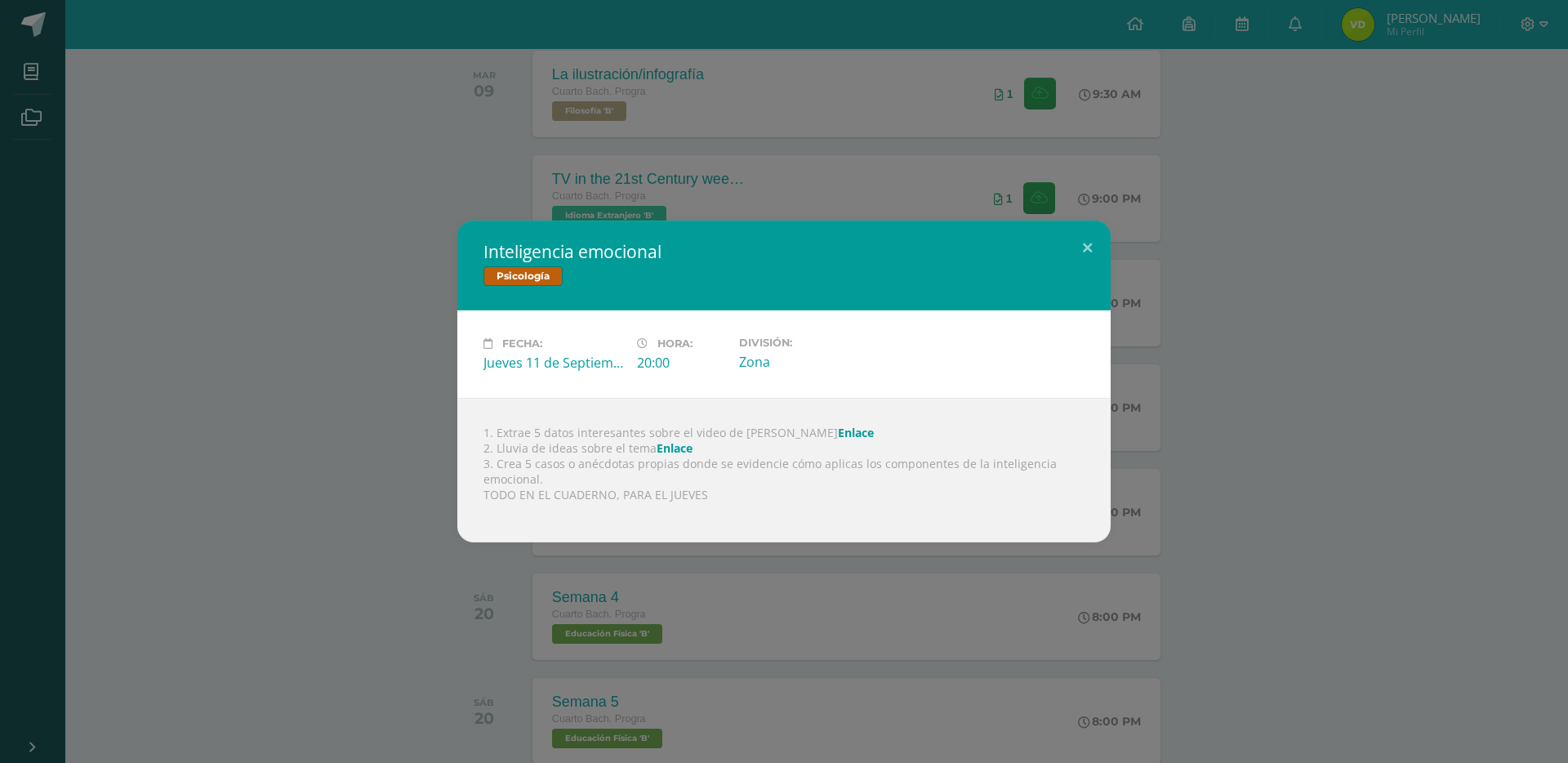
click at [1311, 326] on div "Inteligencia emocional Psicología Fecha: Jueves 11 de Septiembre Hora: 20:00 Di…" at bounding box center [784, 381] width 1555 height 322
